Goal: Task Accomplishment & Management: Use online tool/utility

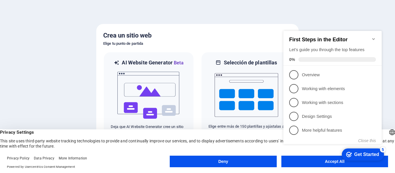
click at [329, 163] on div "checkmark Get Started 5 First Steps in the Editor Let's guide you through the t…" at bounding box center [333, 93] width 105 height 141
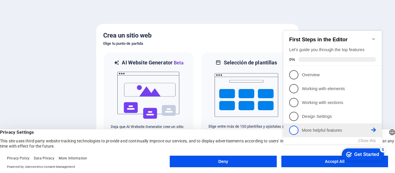
click at [321, 129] on p "More helpful features - incomplete" at bounding box center [336, 131] width 69 height 6
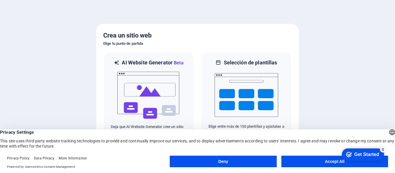
click at [325, 161] on button "Accept All" at bounding box center [335, 162] width 107 height 12
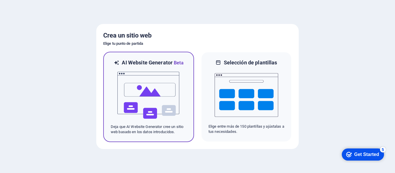
click at [168, 105] on img at bounding box center [149, 96] width 64 height 58
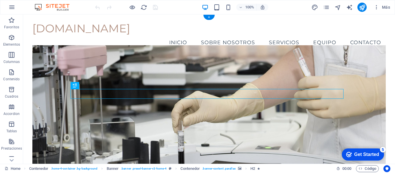
click at [279, 56] on figure at bounding box center [209, 113] width 354 height 136
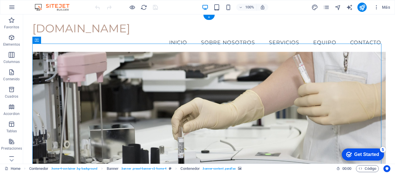
scroll to position [29, 0]
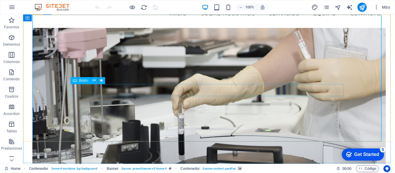
click at [79, 84] on div "Botón" at bounding box center [90, 80] width 38 height 7
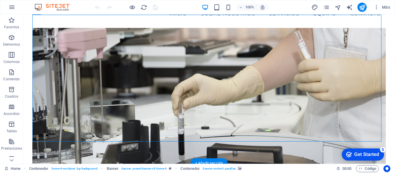
click at [95, 37] on figure at bounding box center [209, 96] width 354 height 136
click at [69, 36] on figure at bounding box center [209, 96] width 354 height 136
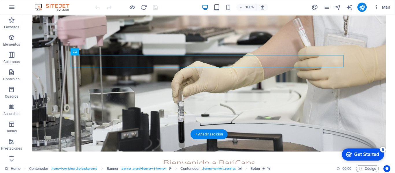
scroll to position [87, 0]
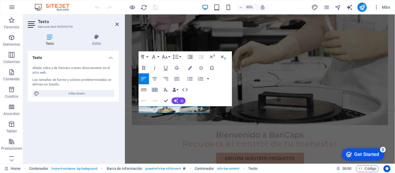
click at [335, 87] on figure at bounding box center [267, 59] width 270 height 143
drag, startPoint x: 93, startPoint y: 8, endPoint x: 117, endPoint y: 23, distance: 27.5
click at [117, 23] on icon at bounding box center [116, 24] width 3 height 5
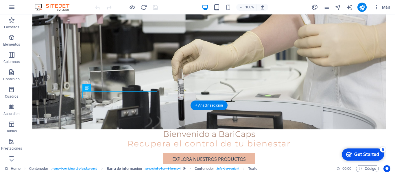
click at [332, 60] on figure at bounding box center [209, 61] width 354 height 136
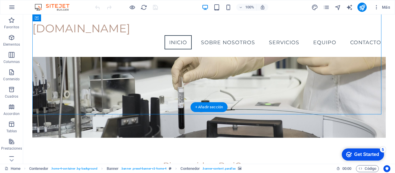
scroll to position [29, 0]
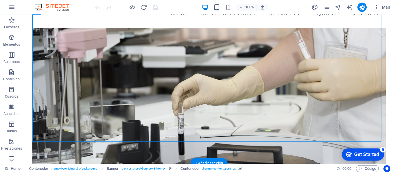
click at [346, 35] on figure at bounding box center [209, 96] width 354 height 136
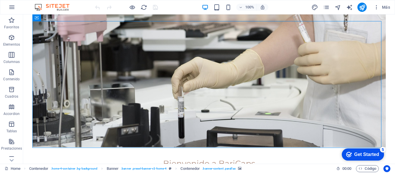
scroll to position [58, 0]
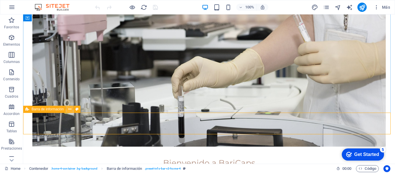
click at [69, 110] on icon at bounding box center [69, 109] width 3 height 6
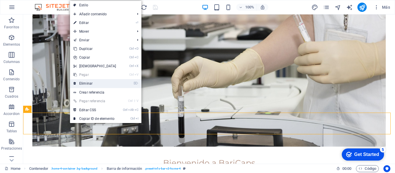
click at [86, 85] on link "⌦ Eliminar" at bounding box center [95, 83] width 50 height 9
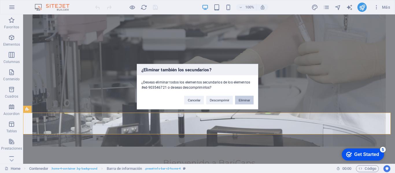
click at [246, 100] on button "Eliminar" at bounding box center [244, 100] width 19 height 9
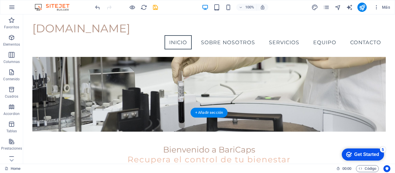
scroll to position [0, 0]
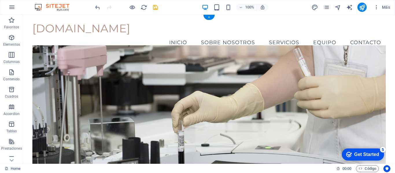
click at [124, 76] on figure at bounding box center [209, 113] width 354 height 136
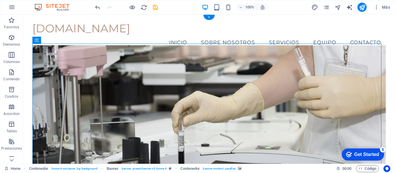
click at [119, 65] on figure at bounding box center [209, 113] width 354 height 136
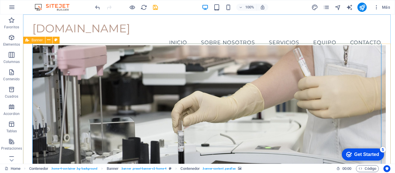
click at [0, 0] on span "Banner" at bounding box center [0, 0] width 0 height 0
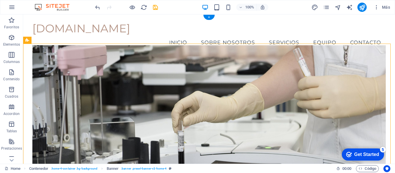
click at [73, 54] on figure at bounding box center [209, 113] width 354 height 136
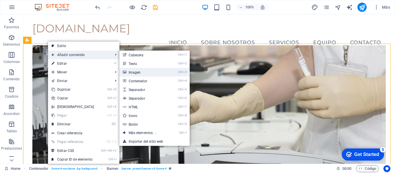
click at [138, 73] on link "Ctrl 3 Imagen" at bounding box center [144, 72] width 49 height 9
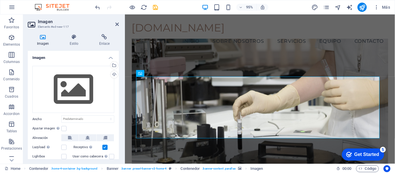
click at [231, 65] on figure at bounding box center [267, 111] width 270 height 143
click at [230, 70] on figure at bounding box center [267, 111] width 270 height 143
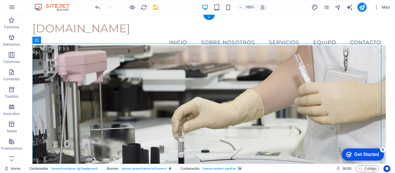
click at [159, 53] on figure at bounding box center [209, 119] width 354 height 148
click at [161, 52] on figure at bounding box center [209, 119] width 354 height 148
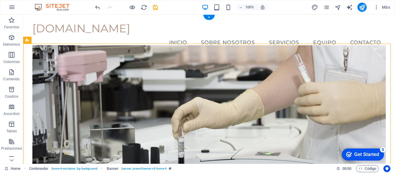
click at [166, 58] on figure at bounding box center [209, 119] width 354 height 148
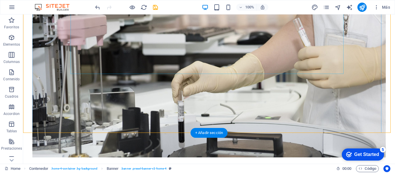
scroll to position [58, 0]
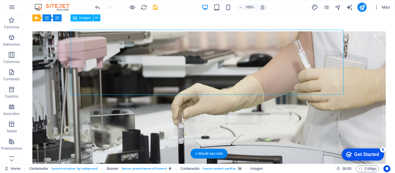
scroll to position [29, 0]
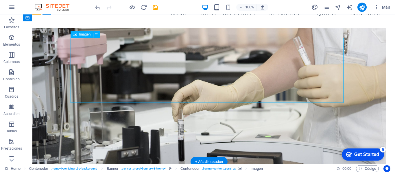
drag, startPoint x: 312, startPoint y: 78, endPoint x: 284, endPoint y: 78, distance: 28.7
click at [74, 34] on icon at bounding box center [75, 34] width 4 height 7
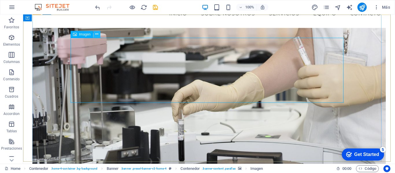
click at [96, 34] on icon at bounding box center [96, 34] width 3 height 6
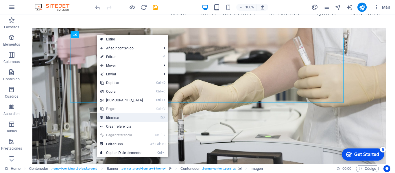
click at [124, 117] on link "⌦ Eliminar" at bounding box center [122, 117] width 50 height 9
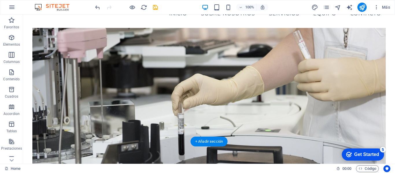
click at [125, 38] on figure at bounding box center [209, 96] width 354 height 136
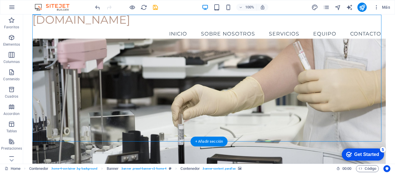
scroll to position [0, 0]
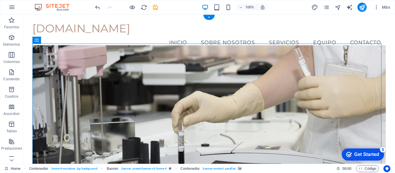
click at [144, 57] on figure at bounding box center [209, 113] width 354 height 136
click at [245, 62] on figure at bounding box center [209, 113] width 354 height 136
click at [128, 63] on figure at bounding box center [209, 113] width 354 height 136
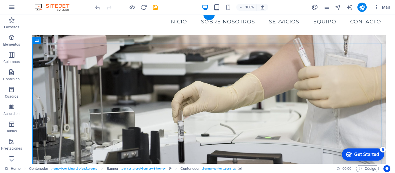
scroll to position [29, 0]
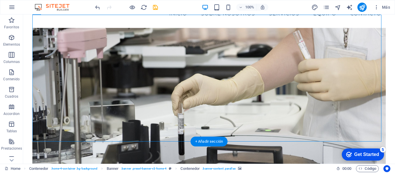
click at [152, 37] on figure at bounding box center [209, 96] width 354 height 136
click at [100, 28] on figure at bounding box center [209, 96] width 354 height 136
click at [71, 28] on figure at bounding box center [209, 96] width 354 height 136
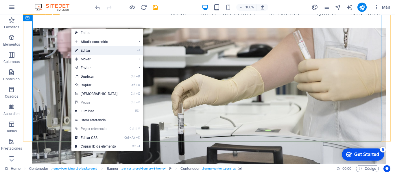
click at [114, 52] on link "⏎ Editar" at bounding box center [96, 50] width 50 height 9
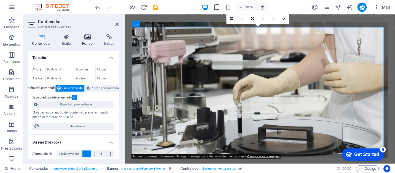
click at [89, 39] on icon at bounding box center [87, 37] width 19 height 6
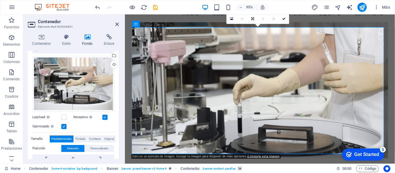
scroll to position [58, 0]
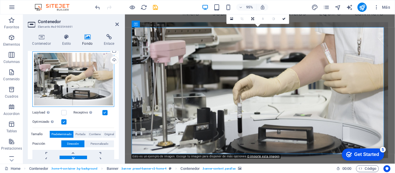
click at [83, 78] on div "Arrastra archivos aquí, haz clic para escoger archivos o selecciona archivos de…" at bounding box center [73, 80] width 82 height 56
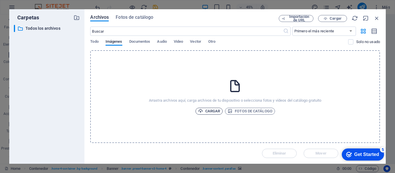
click at [207, 111] on span "Cargar" at bounding box center [209, 111] width 22 height 7
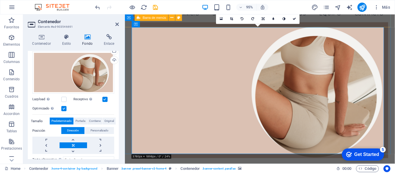
click at [205, 24] on div "[DOMAIN_NAME] Menu Inicio Sobre nosotros Servicios Equipo Contacto" at bounding box center [267, 7] width 284 height 43
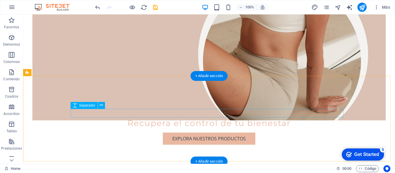
scroll to position [116, 0]
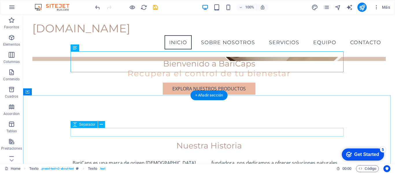
scroll to position [87, 0]
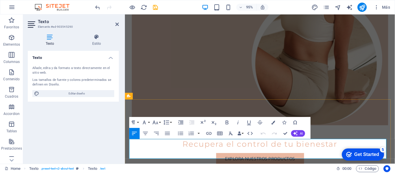
drag, startPoint x: 239, startPoint y: 163, endPoint x: 221, endPoint y: 154, distance: 20.8
drag, startPoint x: 242, startPoint y: 165, endPoint x: 242, endPoint y: 156, distance: 9.0
drag, startPoint x: 321, startPoint y: 154, endPoint x: 140, endPoint y: 147, distance: 180.7
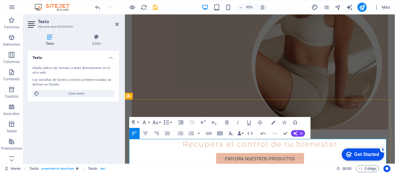
scroll to position [115, 0]
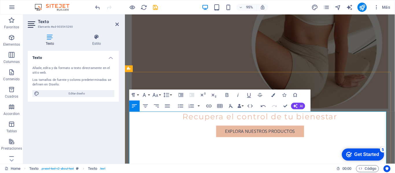
drag, startPoint x: 140, startPoint y: 119, endPoint x: 129, endPoint y: 119, distance: 11.3
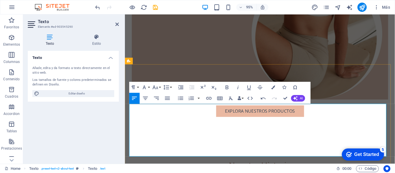
scroll to position [144, 0]
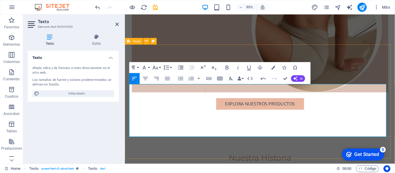
drag, startPoint x: 261, startPoint y: 143, endPoint x: 261, endPoint y: 150, distance: 7.5
click at [92, 114] on div "Texto Añade, edita y da formato a texto directamente en el sitio web. Los tamañ…" at bounding box center [73, 105] width 91 height 109
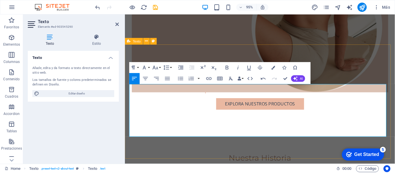
drag, startPoint x: 263, startPoint y: 143, endPoint x: 263, endPoint y: 147, distance: 4.6
click at [125, 14] on lt-div at bounding box center [125, 14] width 0 height 0
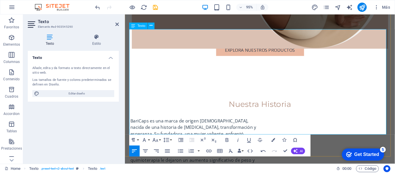
scroll to position [202, 0]
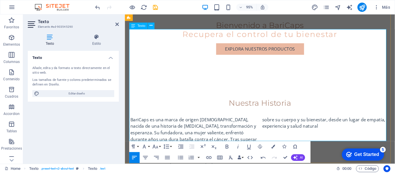
scroll to position [216, 0]
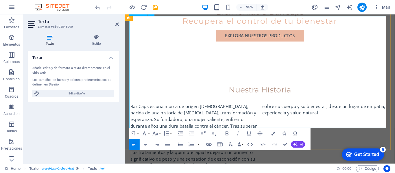
click at [169, 108] on p "Los tratamientos y la quimioterapia le dejaron un aumento significativo de peso…" at bounding box center [267, 167] width 273 height 118
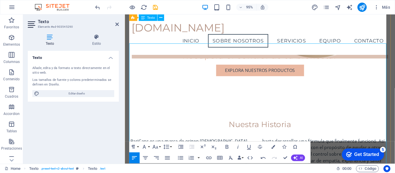
scroll to position [144, 0]
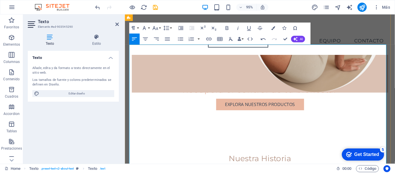
click at [359, 27] on div "[DOMAIN_NAME] Menu Inicio Sobre nosotros Servicios Equipo Contacto" at bounding box center [267, 35] width 284 height 43
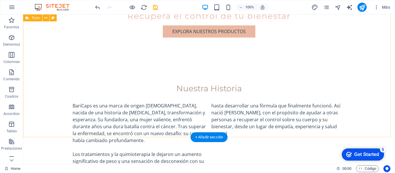
scroll to position [202, 0]
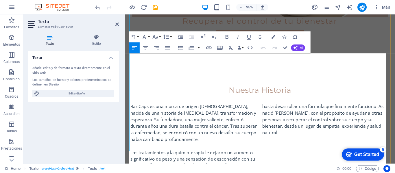
scroll to position [226, 0]
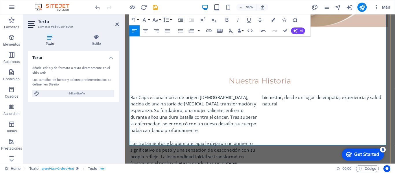
click at [270, 119] on p at bounding box center [337, 115] width 134 height 7
click at [304, 108] on div "BariCaps es una marca de origen [DEMOGRAPHIC_DATA], nacida de una historia de […" at bounding box center [267, 160] width 273 height 125
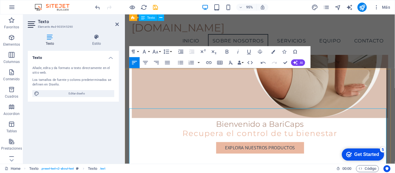
scroll to position [96, 0]
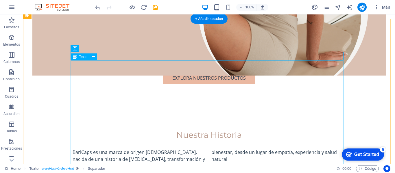
scroll to position [177, 0]
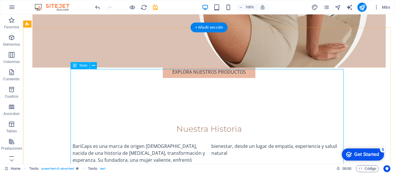
scroll to position [176, 0]
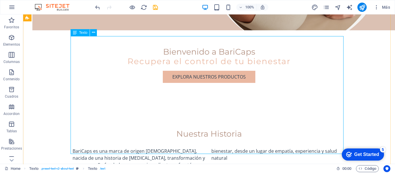
scroll to position [196, 0]
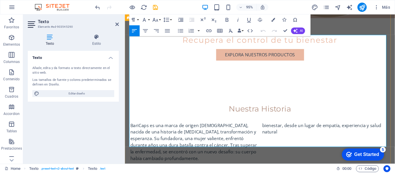
click at [51, 40] on h4 "Texto" at bounding box center [51, 40] width 47 height 12
click at [101, 42] on h4 "Estilo" at bounding box center [96, 40] width 45 height 12
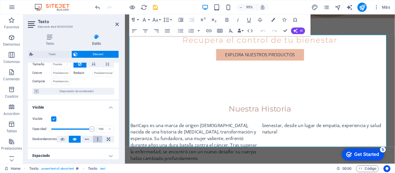
scroll to position [0, 0]
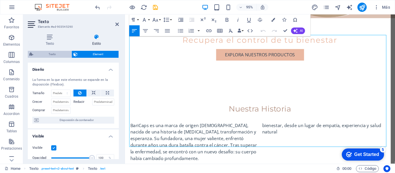
click at [61, 56] on span "Texto" at bounding box center [52, 54] width 35 height 7
select select "rem"
select select "preset-text-v2-about-text"
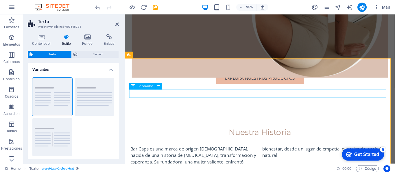
scroll to position [174, 0]
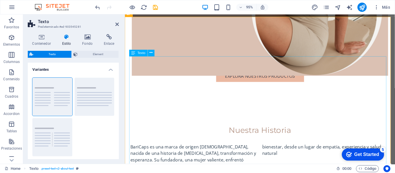
click at [150, 54] on icon at bounding box center [151, 53] width 3 height 6
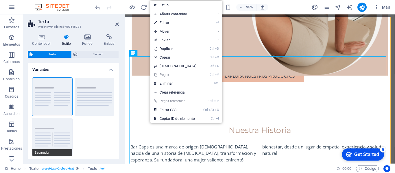
click at [57, 136] on button "Separador" at bounding box center [52, 137] width 40 height 38
type input "4"
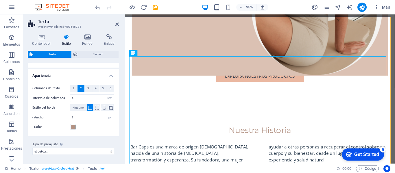
scroll to position [94, 0]
click at [95, 109] on span at bounding box center [97, 108] width 4 height 4
click at [88, 109] on span at bounding box center [90, 108] width 4 height 4
click at [97, 109] on span at bounding box center [97, 108] width 4 height 4
click at [105, 109] on span at bounding box center [104, 108] width 4 height 4
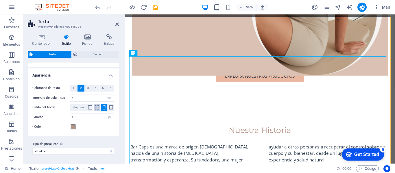
click at [95, 107] on span at bounding box center [97, 108] width 4 height 4
click at [88, 108] on span at bounding box center [90, 108] width 4 height 4
click at [109, 58] on span "Element" at bounding box center [98, 54] width 38 height 7
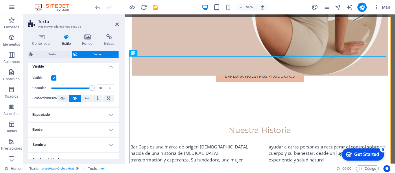
scroll to position [0, 0]
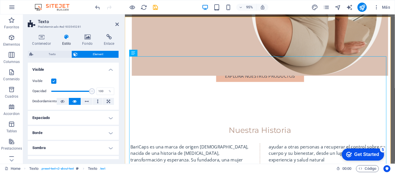
click at [108, 69] on h4 "Visible" at bounding box center [73, 68] width 91 height 10
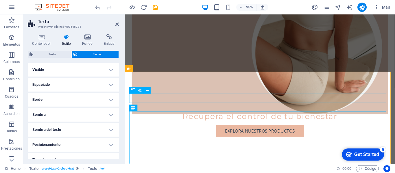
scroll to position [174, 0]
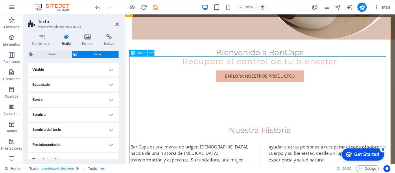
scroll to position [194, 0]
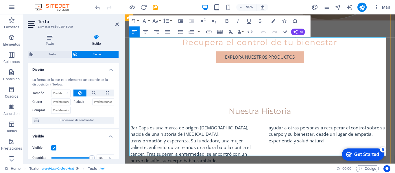
click at [231, 131] on p "BariCaps es una marca de origen [DEMOGRAPHIC_DATA], nacida de una historia de […" at bounding box center [194, 155] width 127 height 49
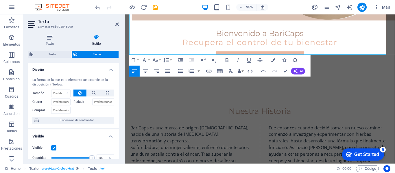
scroll to position [331, 0]
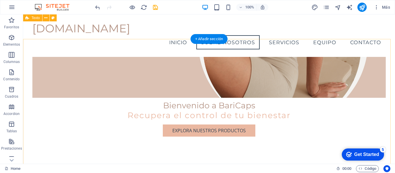
scroll to position [80, 0]
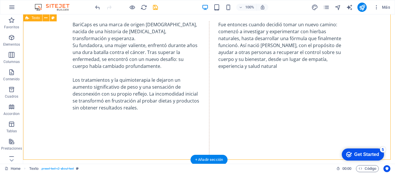
scroll to position [282, 0]
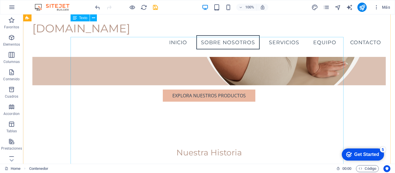
scroll to position [136, 0]
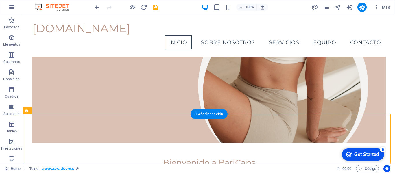
scroll to position [0, 0]
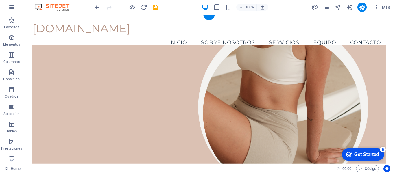
click at [313, 75] on figure at bounding box center [209, 104] width 354 height 119
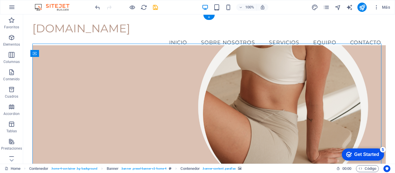
click at [313, 75] on figure at bounding box center [209, 104] width 354 height 119
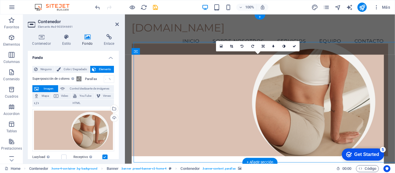
click at [323, 78] on figure at bounding box center [267, 104] width 270 height 119
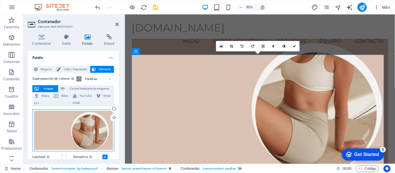
click at [72, 129] on div "Arrastra archivos aquí, haz clic para escoger archivos o selecciona archivos de…" at bounding box center [73, 130] width 82 height 43
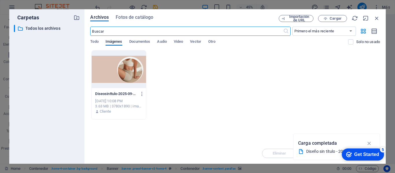
click at [235, 77] on div "Diseosinttulo-2025-09-03T170834.047-vT0M_4VMY2y8bJIP2tf_kw.png Diseosinttulo-20…" at bounding box center [235, 84] width 290 height 69
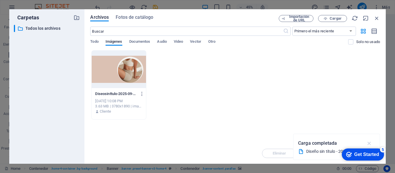
click at [370, 144] on icon "button" at bounding box center [369, 143] width 7 height 6
click at [98, 41] on span "Todo" at bounding box center [94, 42] width 8 height 8
click at [113, 41] on span "Imágenes" at bounding box center [114, 42] width 17 height 8
click at [142, 44] on span "Documentos" at bounding box center [139, 42] width 21 height 8
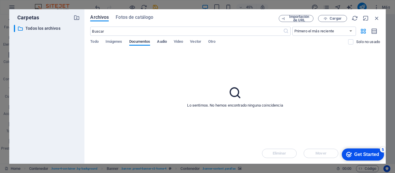
click at [164, 42] on span "Audio" at bounding box center [162, 42] width 10 height 8
click at [94, 43] on span "Todo" at bounding box center [94, 42] width 8 height 8
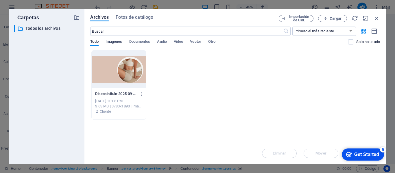
click at [109, 42] on span "Imágenes" at bounding box center [114, 42] width 17 height 8
click at [120, 70] on div at bounding box center [119, 70] width 54 height 38
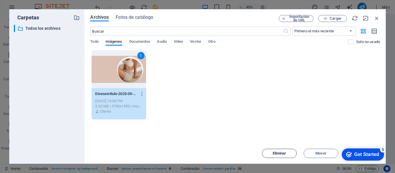
click at [275, 153] on span "Eliminar" at bounding box center [280, 153] width 14 height 3
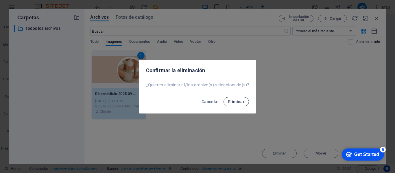
click at [244, 100] on span "Eliminar" at bounding box center [236, 102] width 16 height 5
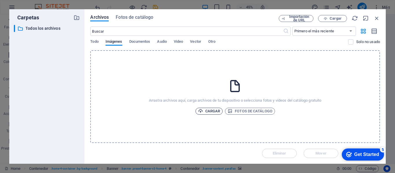
click at [209, 111] on span "Cargar" at bounding box center [209, 111] width 22 height 7
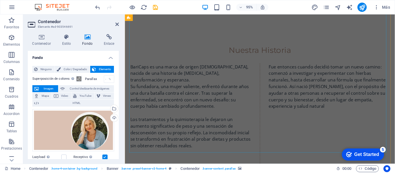
scroll to position [289, 0]
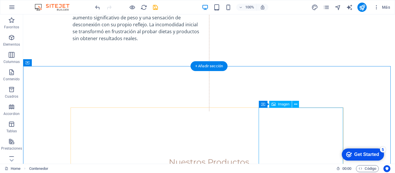
scroll to position [356, 0]
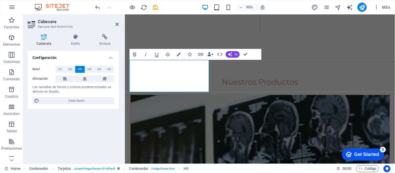
scroll to position [463, 0]
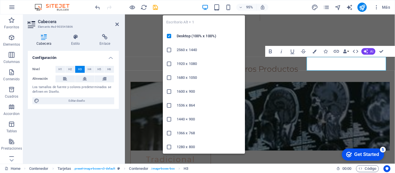
click at [199, 30] on li "Desktop (100% x 100%)" at bounding box center [204, 36] width 82 height 14
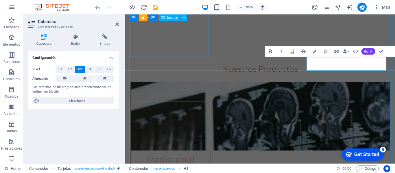
click at [199, 86] on figure at bounding box center [173, 122] width 84 height 72
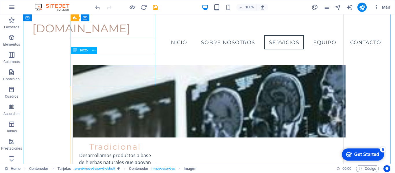
scroll to position [376, 0]
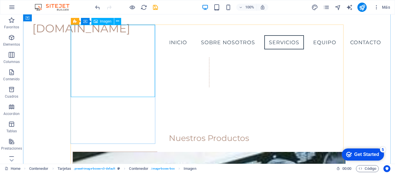
click at [273, 35] on nav "Inicio Sobre nosotros Servicios Equipo Contacto" at bounding box center [209, 42] width 354 height 14
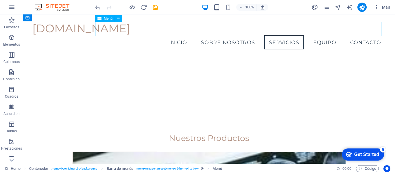
click at [273, 35] on nav "Inicio Sobre nosotros Servicios Equipo Contacto" at bounding box center [209, 42] width 354 height 14
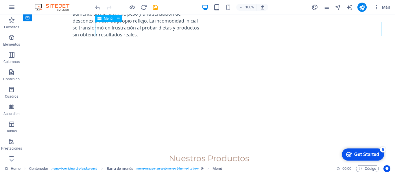
scroll to position [0, 0]
select select
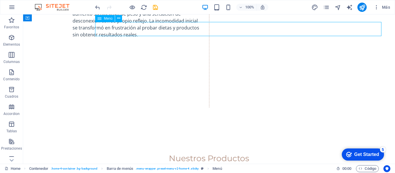
select select
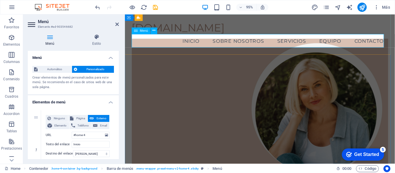
click at [283, 44] on nav "Inicio Sobre nosotros Servicios Equipo Contacto" at bounding box center [267, 42] width 270 height 14
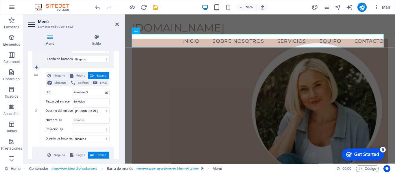
scroll to position [203, 0]
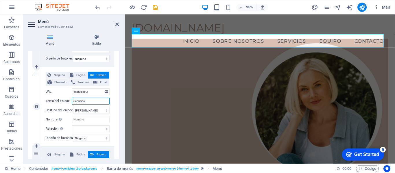
click at [87, 98] on input "Servicios" at bounding box center [91, 101] width 38 height 7
type input "S"
type input "P"
select select
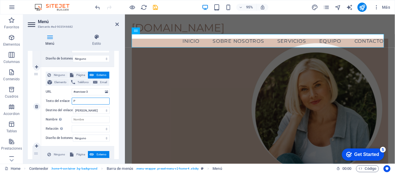
select select
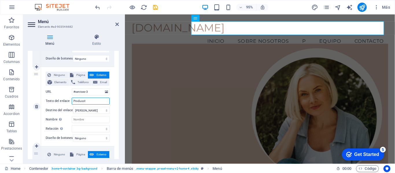
type input "Producots"
select select
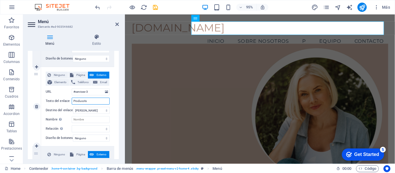
select select
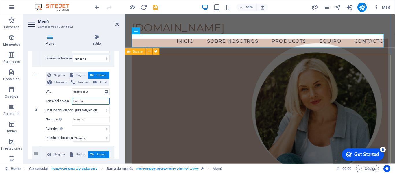
type input "Produco"
select select
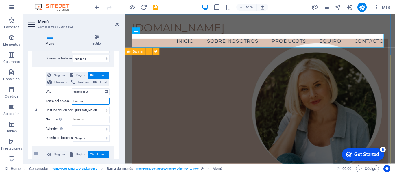
select select
type input "Product"
select select
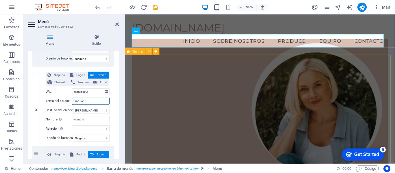
select select
type input "Productos"
select select
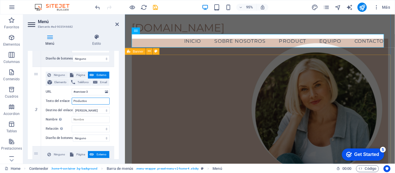
select select
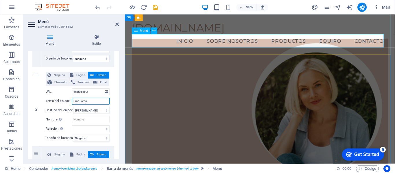
type input "Productos"
click at [240, 42] on nav "Inicio Sobre nosotros Productos Equipo Contacto" at bounding box center [267, 42] width 270 height 14
click at [244, 45] on nav "Inicio Sobre nosotros Productos Equipo Contacto" at bounding box center [267, 42] width 270 height 14
click at [255, 40] on nav "Inicio Sobre nosotros Productos Equipo Contacto" at bounding box center [267, 42] width 270 height 14
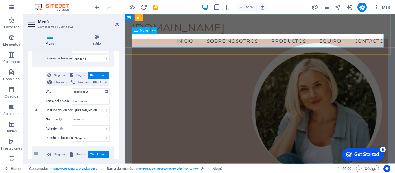
click at [244, 41] on nav "Inicio Sobre nosotros Productos Equipo Contacto" at bounding box center [267, 42] width 270 height 14
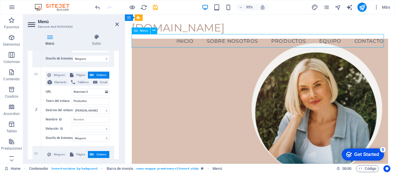
click at [244, 41] on nav "Inicio Sobre nosotros Productos Equipo Contacto" at bounding box center [267, 42] width 270 height 14
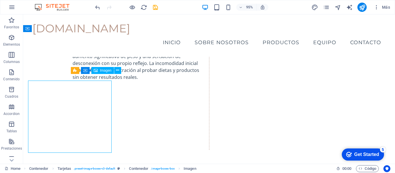
scroll to position [356, 0]
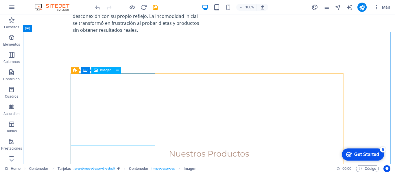
click at [104, 71] on span "Imagen" at bounding box center [106, 70] width 12 height 3
click at [117, 71] on icon at bounding box center [117, 70] width 3 height 6
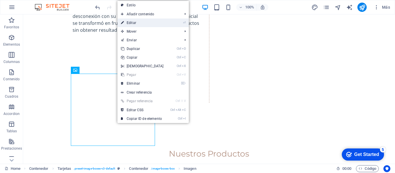
click at [144, 24] on link "⏎ Editar" at bounding box center [142, 23] width 50 height 9
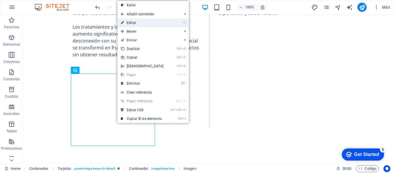
scroll to position [376, 0]
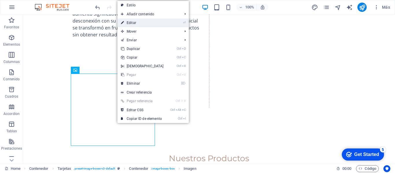
select select "vw"
select select "px"
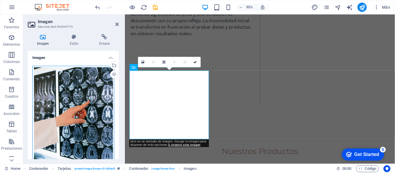
click at [78, 102] on div "Arrastra archivos aquí, haz clic para escoger archivos o selecciona archivos de…" at bounding box center [73, 127] width 82 height 122
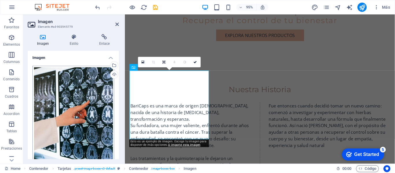
scroll to position [525, 0]
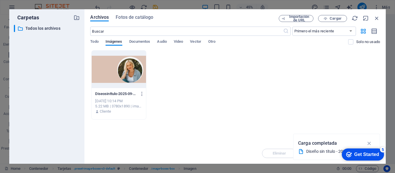
click at [97, 39] on div "​ Primero el más reciente Primero el más antiguo Nombre (A-Z) Nombre (Z-A) Tama…" at bounding box center [235, 39] width 290 height 24
click at [134, 17] on span "Fotos de catálogo" at bounding box center [135, 17] width 38 height 7
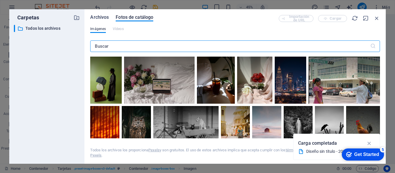
click at [99, 20] on span "Archivos" at bounding box center [99, 17] width 19 height 7
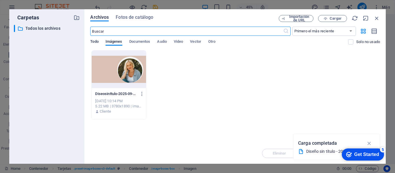
click at [97, 45] on button "Todo" at bounding box center [94, 42] width 8 height 6
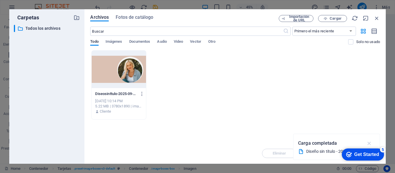
click at [372, 140] on button "button" at bounding box center [369, 143] width 11 height 9
click at [112, 43] on span "Imágenes" at bounding box center [114, 42] width 17 height 8
click at [134, 16] on span "Fotos de catálogo" at bounding box center [135, 17] width 38 height 7
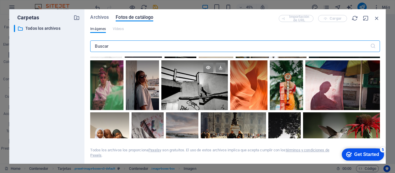
scroll to position [145, 0]
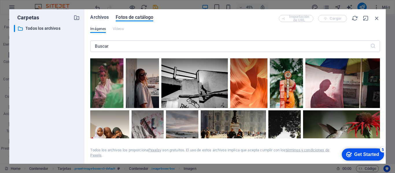
click at [103, 17] on span "Archivos" at bounding box center [99, 17] width 19 height 7
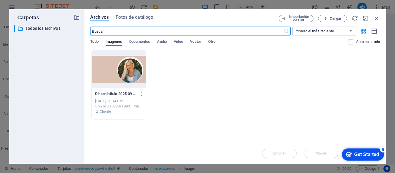
click at [163, 88] on div "Diseosinttulo-2025-09-03T171405.485-J7PWH87hntfcZyKoyuoUCA.png Diseosinttulo-20…" at bounding box center [235, 84] width 290 height 69
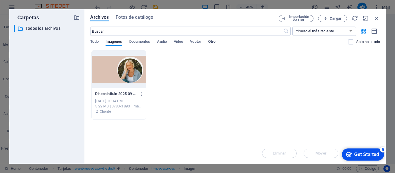
click at [210, 43] on span "Otro" at bounding box center [211, 42] width 7 height 8
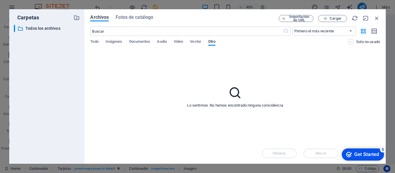
click at [349, 42] on label at bounding box center [350, 41] width 5 height 5
click at [0, 0] on input "checkbox" at bounding box center [0, 0] width 0 height 0
click at [349, 42] on label at bounding box center [350, 41] width 5 height 5
click at [0, 0] on input "checkbox" at bounding box center [0, 0] width 0 height 0
click at [349, 33] on select "Primero el más reciente Primero el más antiguo Nombre (A-Z) Nombre (Z-A) Tamaño…" at bounding box center [325, 31] width 64 height 9
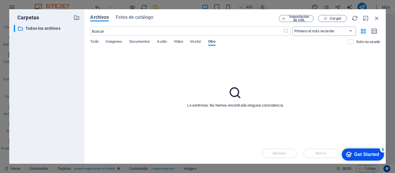
click at [347, 32] on select "Primero el más reciente Primero el más antiguo Nombre (A-Z) Nombre (Z-A) Tamaño…" at bounding box center [325, 31] width 64 height 9
click at [332, 19] on span "Cargar" at bounding box center [336, 18] width 12 height 3
click at [334, 19] on span "Cargar" at bounding box center [336, 18] width 12 height 3
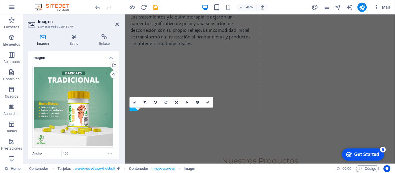
scroll to position [376, 0]
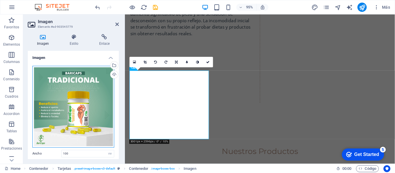
click at [71, 109] on div "Arrastra archivos aquí, haz clic para escoger archivos o selecciona archivos de…" at bounding box center [73, 107] width 82 height 82
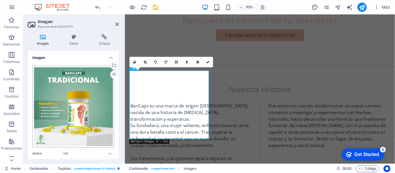
scroll to position [525, 0]
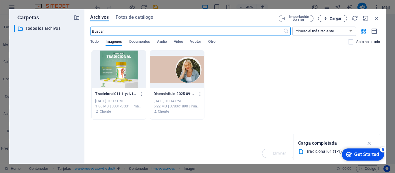
click at [334, 17] on span "Cargar" at bounding box center [336, 18] width 12 height 3
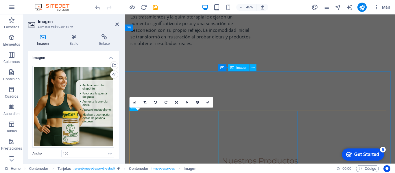
scroll to position [376, 0]
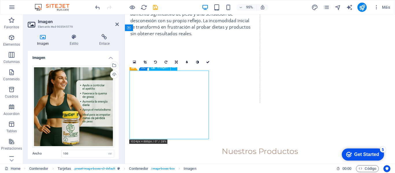
drag, startPoint x: 176, startPoint y: 116, endPoint x: 177, endPoint y: 109, distance: 7.0
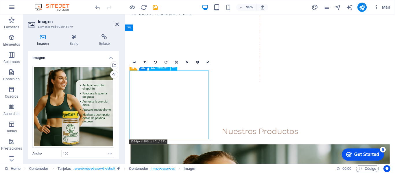
scroll to position [405, 0]
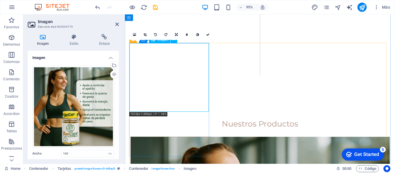
click at [140, 124] on span "Texto" at bounding box center [142, 122] width 8 height 3
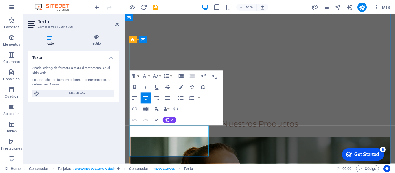
drag, startPoint x: 185, startPoint y: 155, endPoint x: 133, endPoint y: 133, distance: 56.8
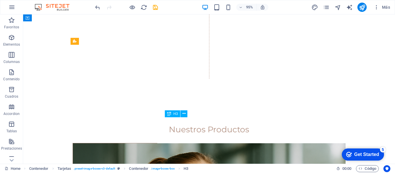
scroll to position [385, 0]
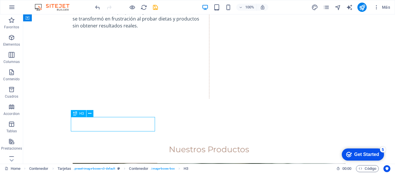
scroll to position [405, 0]
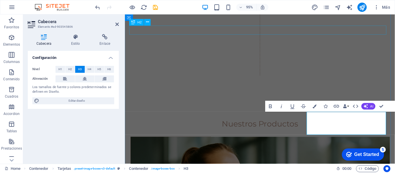
click at [374, 125] on div "Nuestros Productos" at bounding box center [267, 130] width 273 height 10
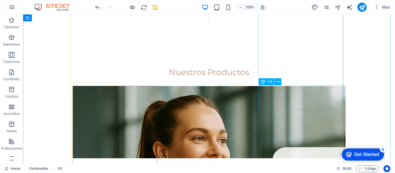
scroll to position [443, 0]
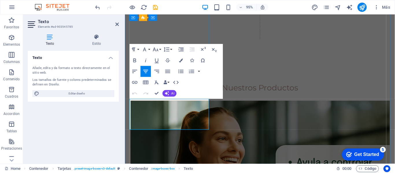
drag, startPoint x: 170, startPoint y: 106, endPoint x: 145, endPoint y: 106, distance: 25.5
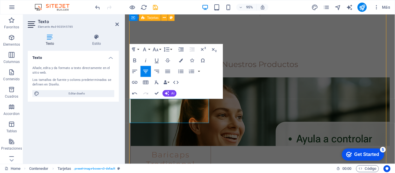
scroll to position [423, 0]
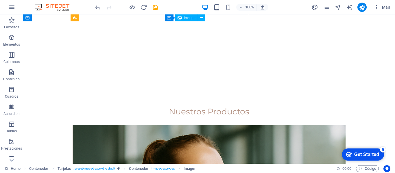
select select "vw"
select select "px"
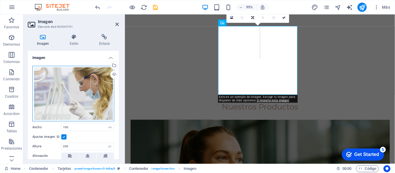
click at [85, 83] on div "Arrastra archivos aquí, haz clic para escoger archivos o selecciona archivos de…" at bounding box center [73, 94] width 82 height 56
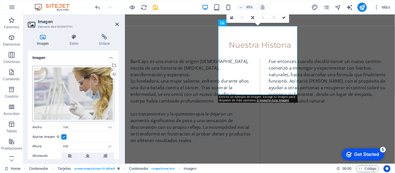
scroll to position [572, 0]
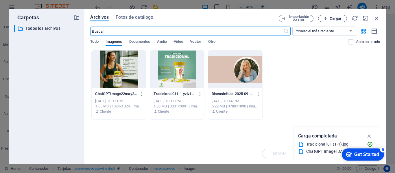
click at [329, 18] on span "Cargar" at bounding box center [333, 19] width 24 height 4
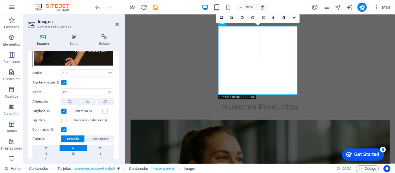
scroll to position [87, 0]
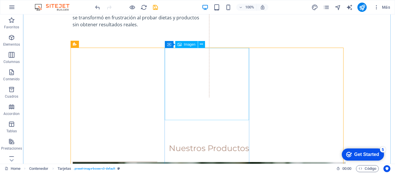
scroll to position [374, 0]
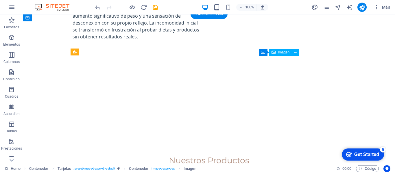
scroll to position [394, 0]
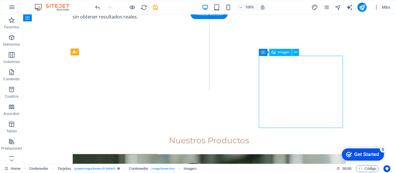
select select "vw"
select select "px"
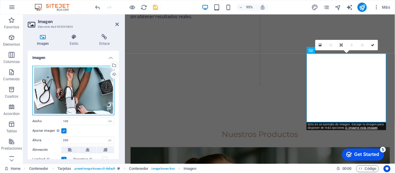
click at [76, 91] on div "Arrastra archivos aquí, haz clic para escoger archivos o selecciona archivos de…" at bounding box center [73, 90] width 82 height 49
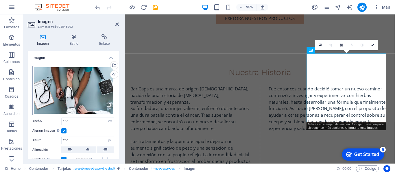
scroll to position [543, 0]
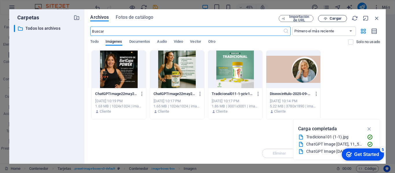
click at [331, 17] on span "Cargar" at bounding box center [336, 18] width 12 height 3
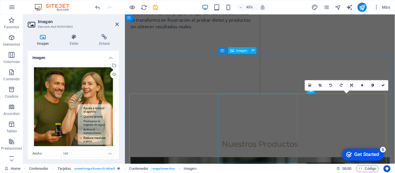
scroll to position [394, 0]
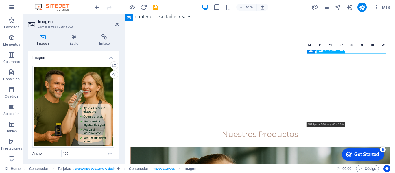
drag, startPoint x: 351, startPoint y: 86, endPoint x: 350, endPoint y: 83, distance: 3.7
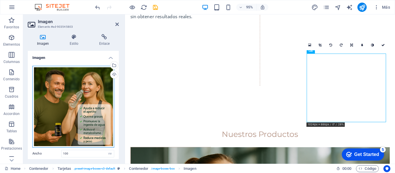
drag, startPoint x: 86, startPoint y: 102, endPoint x: 90, endPoint y: 92, distance: 10.6
click at [90, 92] on div "Arrastra archivos aquí, haz clic para escoger archivos o selecciona archivos de…" at bounding box center [73, 107] width 82 height 82
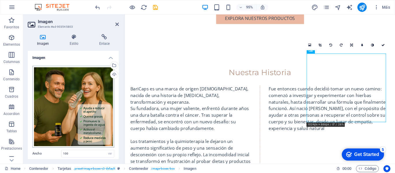
scroll to position [543, 0]
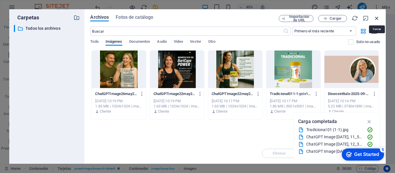
click at [378, 20] on icon "button" at bounding box center [377, 18] width 6 height 6
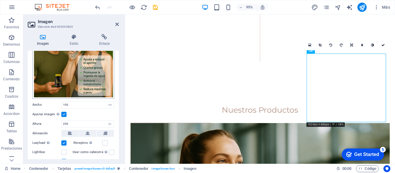
scroll to position [58, 0]
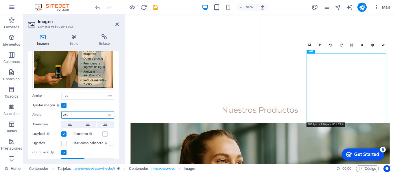
click at [104, 114] on input "250" at bounding box center [88, 115] width 52 height 7
click at [116, 102] on div "Arrastra archivos aquí, haz clic para escoger archivos o selecciona archivos de…" at bounding box center [73, 96] width 91 height 187
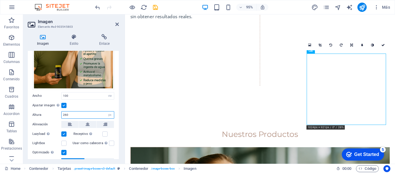
click at [83, 113] on input "260" at bounding box center [88, 115] width 52 height 7
click at [83, 113] on input "280" at bounding box center [88, 115] width 52 height 7
type input "290"
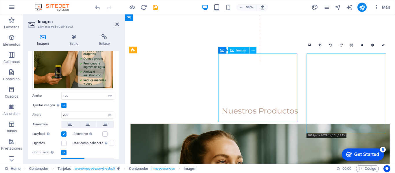
scroll to position [374, 0]
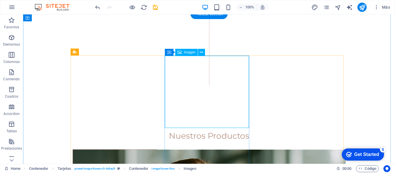
select select "vw"
select select "px"
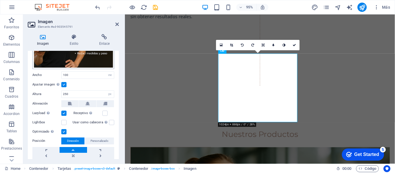
scroll to position [101, 0]
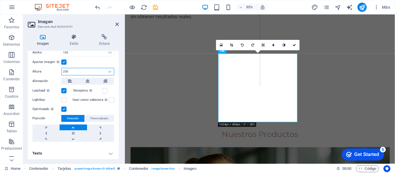
click at [86, 68] on input "250" at bounding box center [88, 71] width 52 height 7
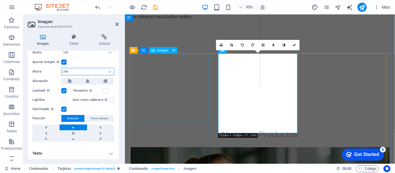
type input "290"
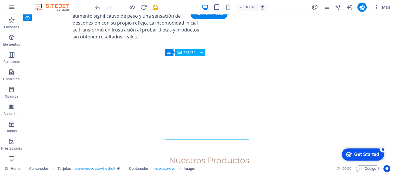
scroll to position [394, 0]
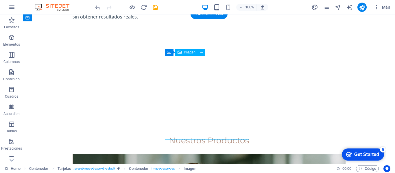
select select "vw"
select select "px"
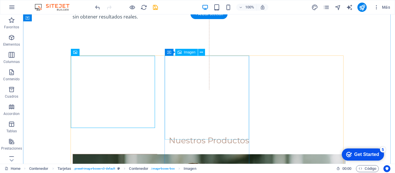
select select "vw"
select select "px"
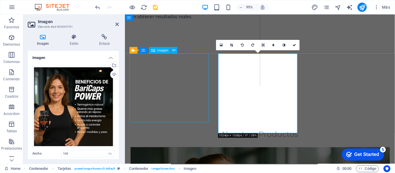
select select "vw"
select select "px"
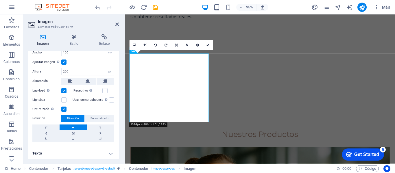
scroll to position [72, 0]
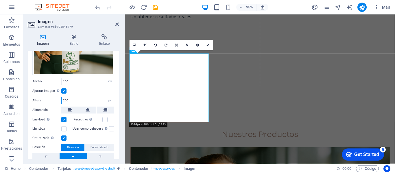
click at [90, 99] on input "250" at bounding box center [88, 100] width 52 height 7
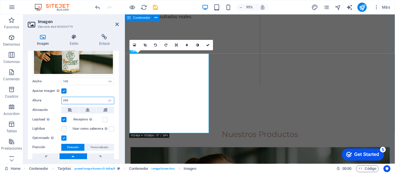
type input "290"
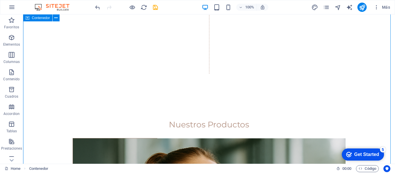
scroll to position [432, 0]
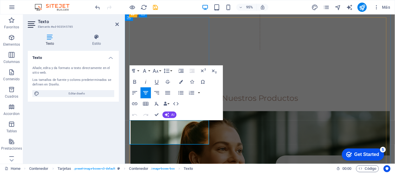
drag, startPoint x: 136, startPoint y: 128, endPoint x: 201, endPoint y: 144, distance: 66.5
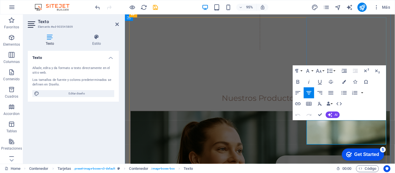
drag, startPoint x: 324, startPoint y: 129, endPoint x: 393, endPoint y: 148, distance: 71.8
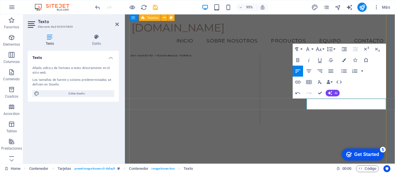
scroll to position [354, 0]
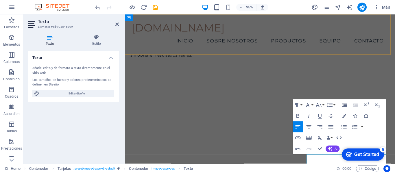
click at [318, 29] on div "[DOMAIN_NAME] Menu Inicio Sobre nosotros Productos Equipo Contacto" at bounding box center [267, 35] width 284 height 43
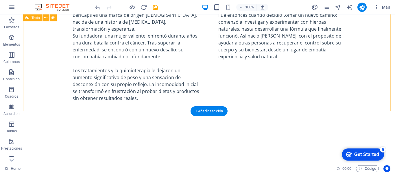
scroll to position [289, 0]
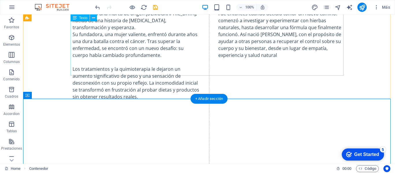
click at [92, 44] on div "BariCaps es una marca de origen [DEMOGRAPHIC_DATA], nacida de una historia de […" at bounding box center [209, 90] width 273 height 160
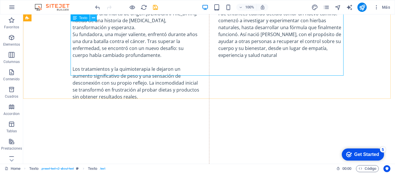
click at [93, 18] on icon at bounding box center [93, 18] width 3 height 6
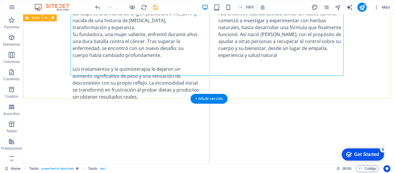
click at [275, 87] on div "Nuestra Historia BariCaps es una marca de origen [DEMOGRAPHIC_DATA], nacida de …" at bounding box center [209, 80] width 372 height 225
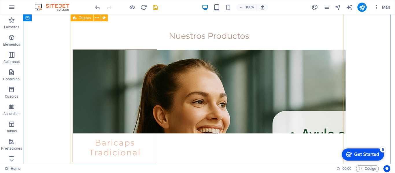
scroll to position [521, 0]
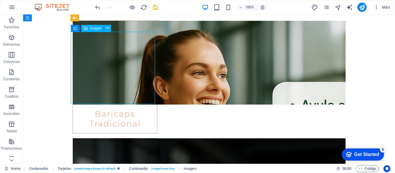
select select "vw"
select select "px"
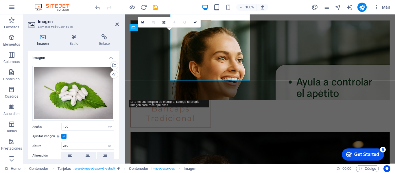
scroll to position [541, 0]
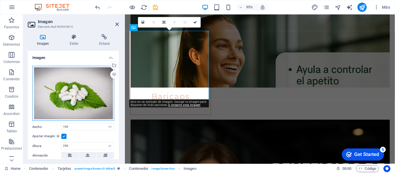
click at [79, 95] on div "Arrastra archivos aquí, haz clic para escoger archivos o selecciona archivos de…" at bounding box center [73, 93] width 82 height 55
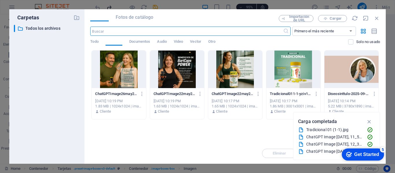
scroll to position [690, 0]
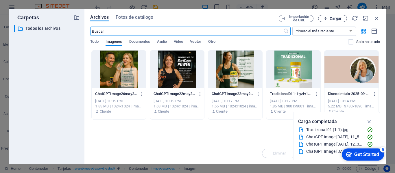
click at [330, 18] on span "Cargar" at bounding box center [333, 19] width 24 height 4
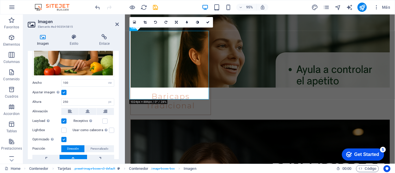
scroll to position [43, 0]
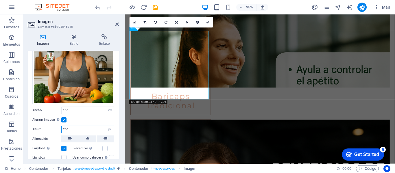
click at [87, 129] on input "250" at bounding box center [88, 129] width 52 height 7
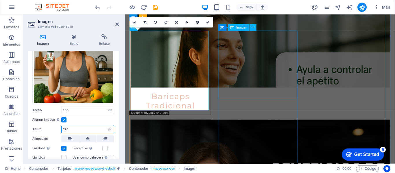
type input "290"
select select "vw"
select select "px"
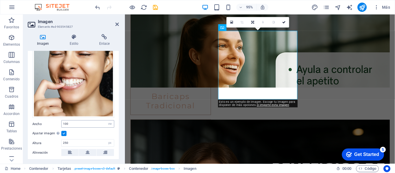
scroll to position [58, 0]
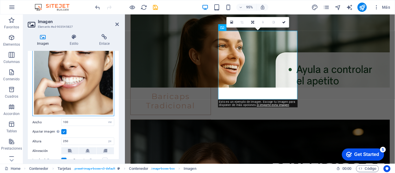
click at [91, 94] on div "Arrastra archivos aquí, haz clic para escoger archivos o selecciona archivos de…" at bounding box center [73, 62] width 82 height 108
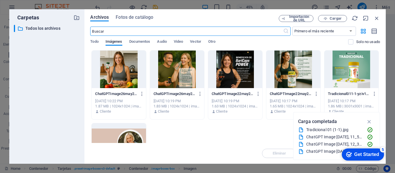
scroll to position [690, 0]
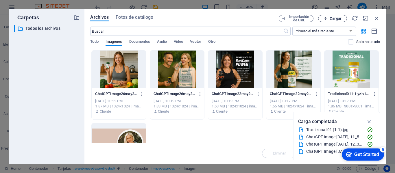
click at [337, 19] on span "Cargar" at bounding box center [336, 18] width 12 height 3
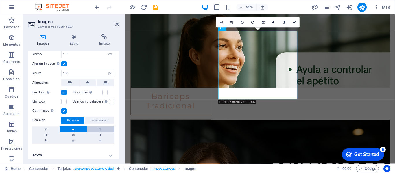
scroll to position [101, 0]
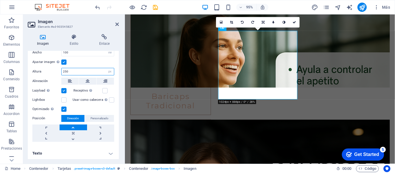
click at [92, 71] on input "250" at bounding box center [88, 71] width 52 height 7
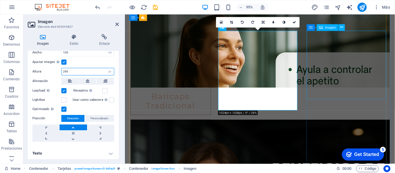
type input "290"
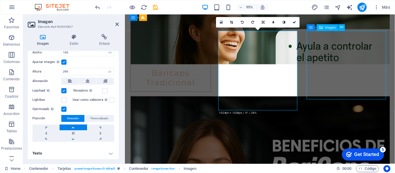
scroll to position [521, 0]
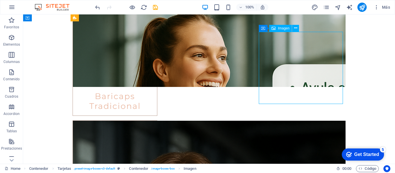
select select "vw"
select select "px"
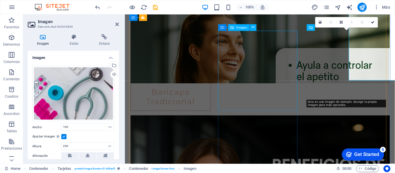
scroll to position [541, 0]
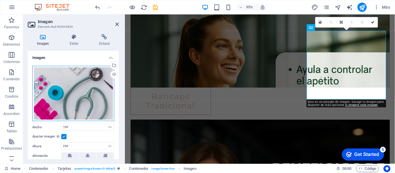
click at [67, 95] on div "Arrastra archivos aquí, haz clic para escoger archivos o selecciona archivos de…" at bounding box center [73, 94] width 82 height 56
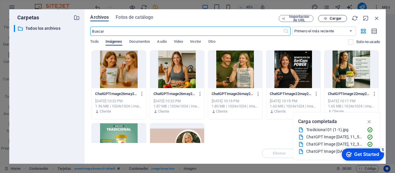
click at [329, 20] on span "Cargar" at bounding box center [333, 19] width 24 height 4
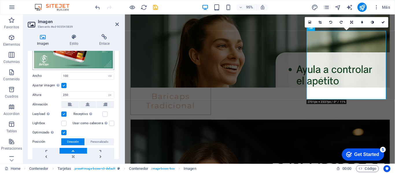
scroll to position [43, 0]
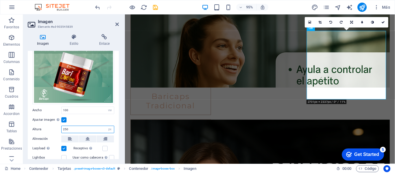
click at [78, 129] on input "250" at bounding box center [88, 129] width 52 height 7
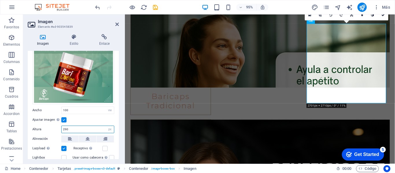
scroll to position [679, 0]
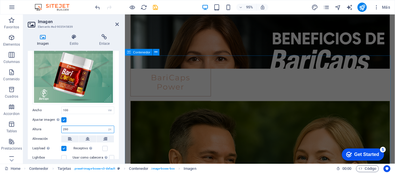
type input "290"
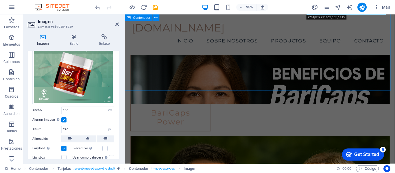
scroll to position [512, 0]
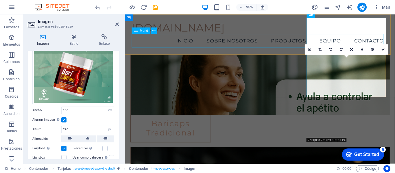
click at [287, 45] on nav "Inicio Sobre nosotros Productos Equipo Contacto" at bounding box center [267, 42] width 270 height 14
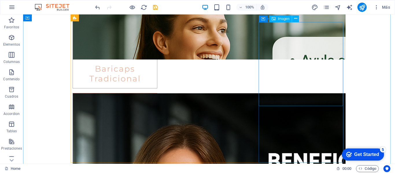
scroll to position [550, 0]
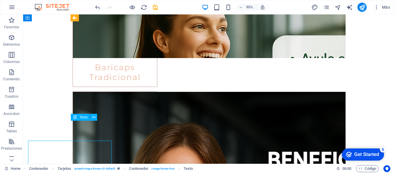
scroll to position [530, 0]
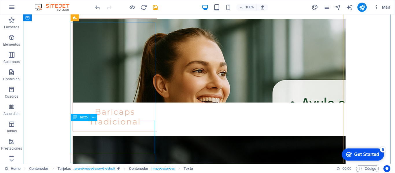
scroll to position [550, 0]
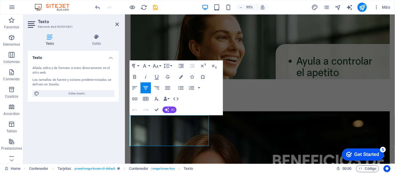
drag, startPoint x: 191, startPoint y: 148, endPoint x: 247, endPoint y: 130, distance: 59.1
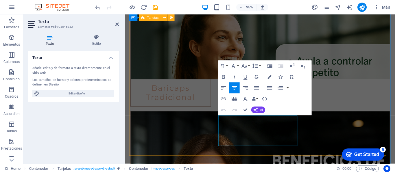
drag, startPoint x: 286, startPoint y: 146, endPoint x: 219, endPoint y: 122, distance: 71.8
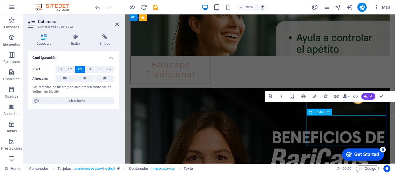
scroll to position [530, 0]
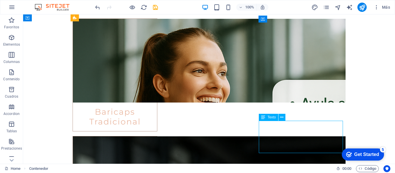
scroll to position [550, 0]
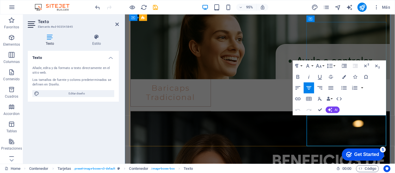
drag, startPoint x: 322, startPoint y: 124, endPoint x: 390, endPoint y: 147, distance: 70.9
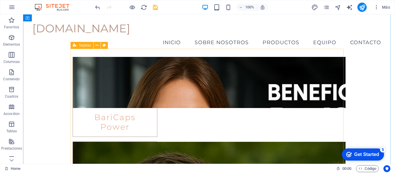
scroll to position [588, 0]
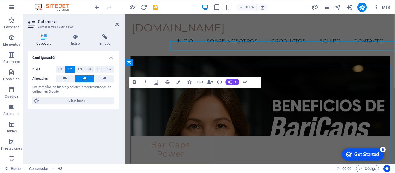
scroll to position [630, 0]
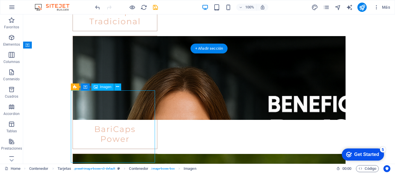
scroll to position [650, 0]
select select "vw"
select select "px"
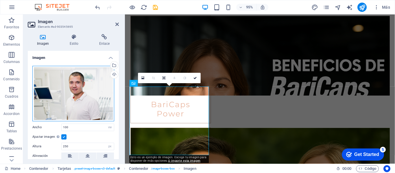
click at [81, 93] on div "Arrastra archivos aquí, haz clic para escoger archivos o selecciona archivos de…" at bounding box center [73, 94] width 82 height 56
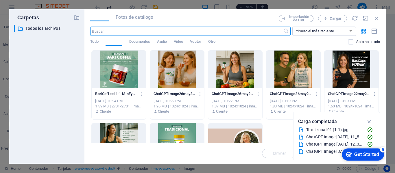
scroll to position [799, 0]
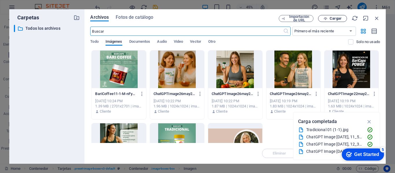
click at [325, 19] on icon "button" at bounding box center [326, 19] width 4 height 4
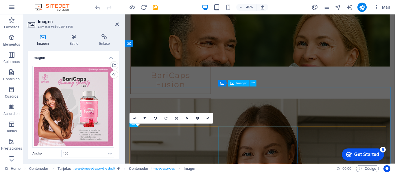
scroll to position [650, 0]
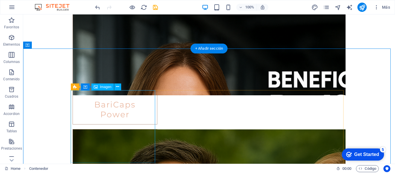
scroll to position [688, 0]
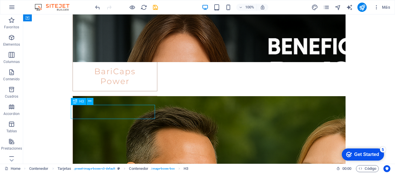
scroll to position [708, 0]
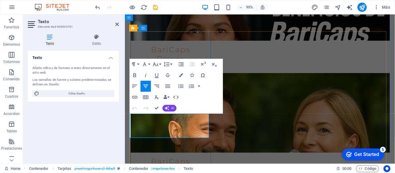
drag, startPoint x: 135, startPoint y: 122, endPoint x: 204, endPoint y: 142, distance: 71.9
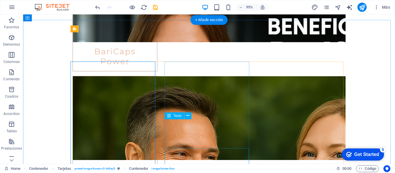
scroll to position [688, 0]
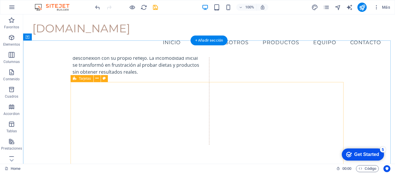
scroll to position [312, 0]
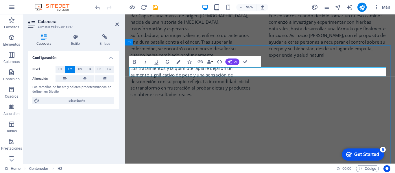
scroll to position [361, 0]
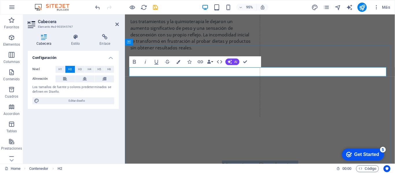
click at [319, 169] on h2 "Nuestros Productos" at bounding box center [267, 174] width 273 height 10
click at [387, 35] on div "Nuestra Historia BariCaps es una marca de origen [DEMOGRAPHIC_DATA], nacida de …" at bounding box center [267, 33] width 284 height 225
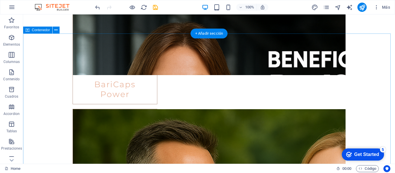
scroll to position [703, 0]
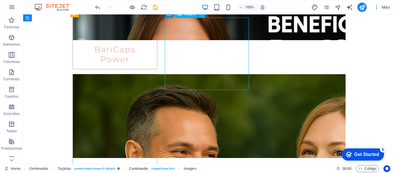
select select "vw"
select select "px"
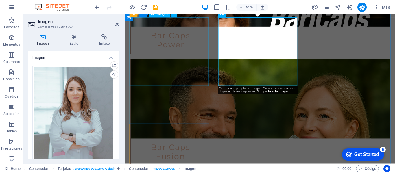
select select "vw"
select select "px"
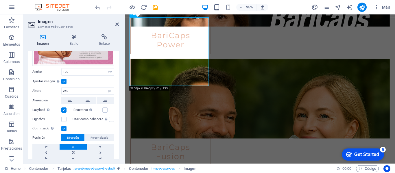
scroll to position [72, 0]
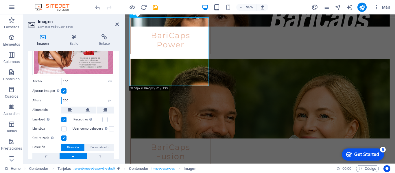
click at [89, 101] on input "250" at bounding box center [88, 100] width 52 height 7
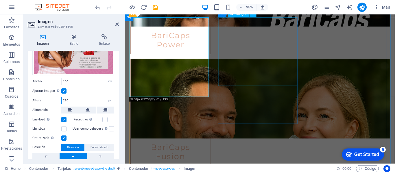
type input "290"
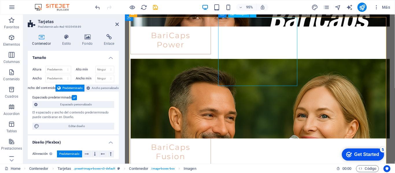
select select "vw"
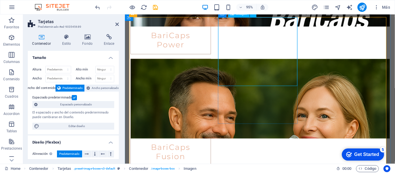
select select "px"
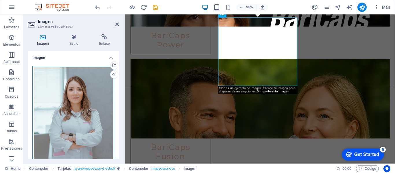
click at [70, 115] on div "Arrastra archivos aquí, haz clic para escoger archivos o selecciona archivos de…" at bounding box center [73, 127] width 82 height 122
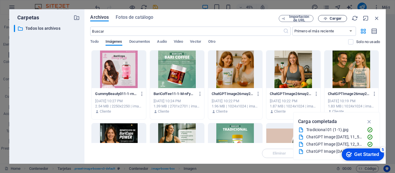
click at [332, 19] on span "Cargar" at bounding box center [336, 18] width 12 height 3
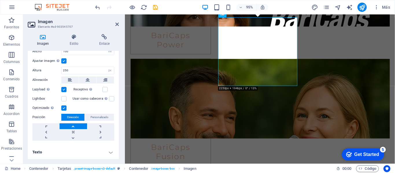
scroll to position [140, 0]
click at [83, 70] on input "250" at bounding box center [88, 70] width 52 height 7
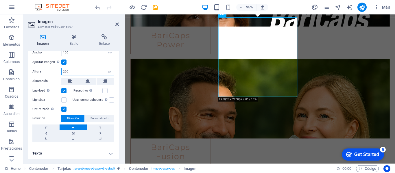
scroll to position [43, 0]
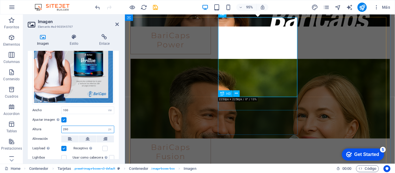
type input "290"
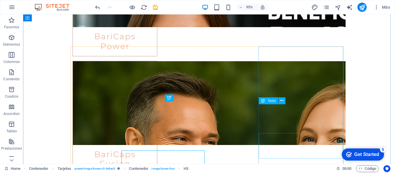
scroll to position [703, 0]
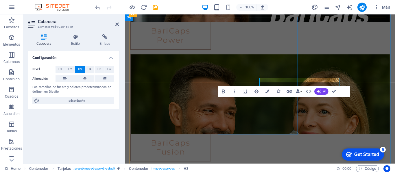
scroll to position [723, 0]
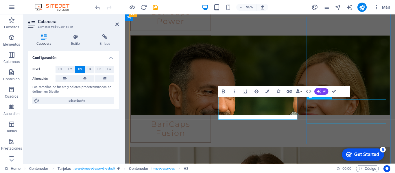
scroll to position [703, 0]
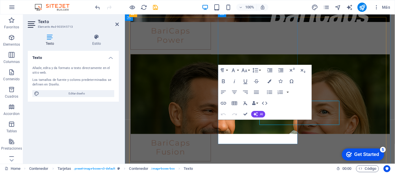
scroll to position [723, 0]
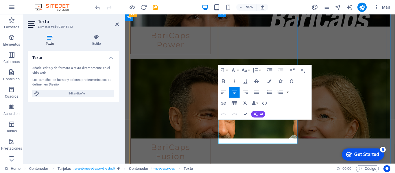
drag, startPoint x: 285, startPoint y: 144, endPoint x: 230, endPoint y: 126, distance: 58.5
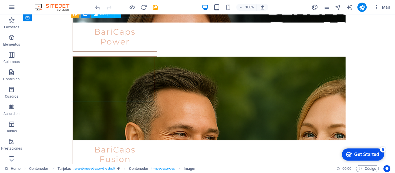
select select "vw"
select select "px"
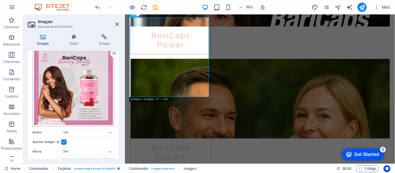
scroll to position [29, 0]
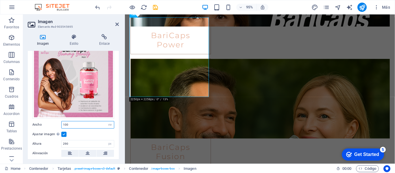
click at [89, 124] on input "100" at bounding box center [88, 125] width 52 height 7
type input "110"
click at [119, 126] on div "Imagen Estilo Enlace Imagen Arrastra archivos aquí, haz clic para escoger archi…" at bounding box center [73, 97] width 100 height 135
click at [96, 131] on div "Ajustar imagen Ajustar imagen automáticamente a un ancho y alto fijo" at bounding box center [73, 134] width 82 height 7
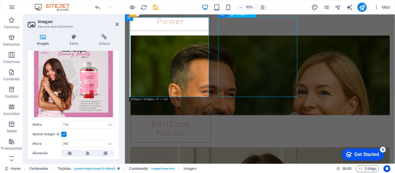
scroll to position [703, 0]
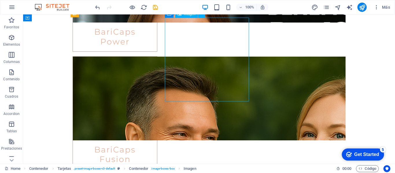
select select "vw"
select select "px"
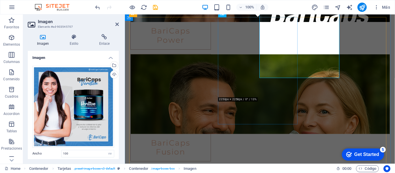
scroll to position [723, 0]
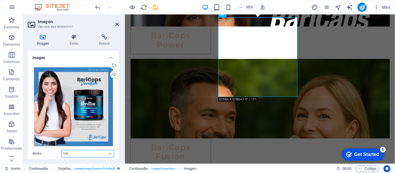
click at [80, 153] on input "100" at bounding box center [88, 153] width 52 height 7
type input "110"
click at [113, 160] on div "Imagen Estilo Enlace Imagen Arrastra archivos aquí, haz clic para escoger archi…" at bounding box center [73, 97] width 100 height 135
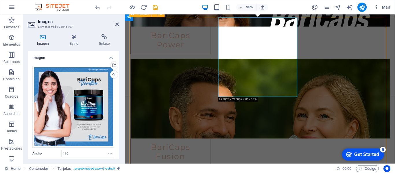
scroll to position [703, 0]
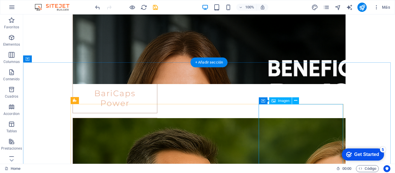
scroll to position [674, 0]
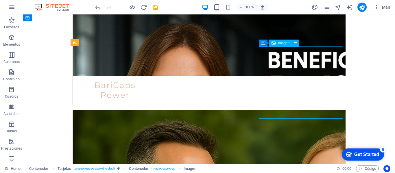
scroll to position [694, 0]
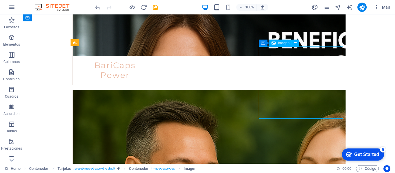
select select "vw"
select select "px"
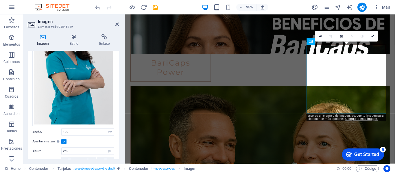
scroll to position [53, 0]
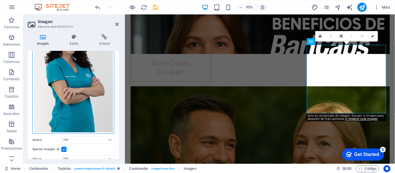
click at [89, 102] on div "Arrastra archivos aquí, haz clic para escoger archivos o selecciona archivos de…" at bounding box center [73, 74] width 82 height 122
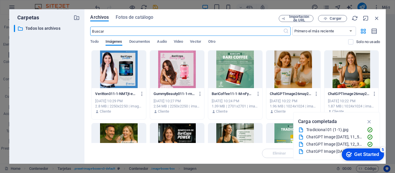
scroll to position [843, 0]
click at [335, 17] on span "Cargar" at bounding box center [336, 18] width 12 height 3
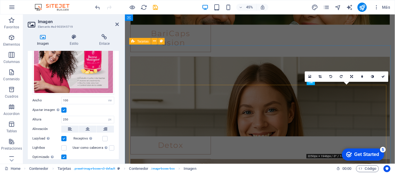
scroll to position [694, 0]
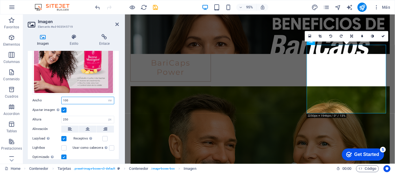
click at [85, 100] on input "100" at bounding box center [88, 100] width 52 height 7
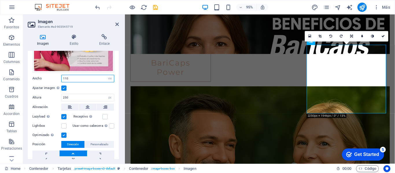
scroll to position [101, 0]
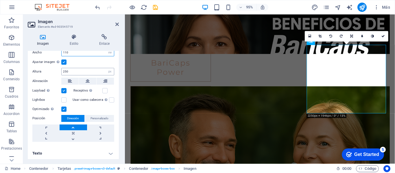
type input "110"
click at [87, 70] on input "250" at bounding box center [88, 71] width 52 height 7
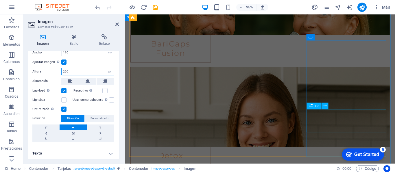
type input "290"
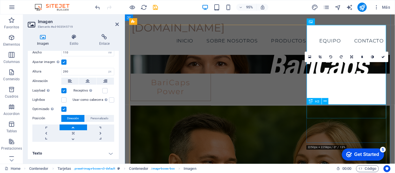
scroll to position [673, 0]
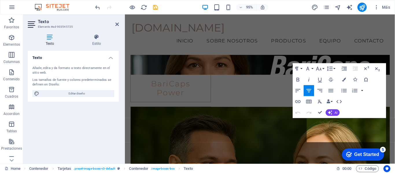
scroll to position [715, 0]
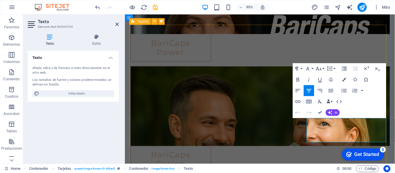
drag, startPoint x: 374, startPoint y: 139, endPoint x: 313, endPoint y: 126, distance: 62.9
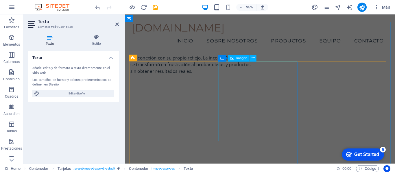
scroll to position [286, 0]
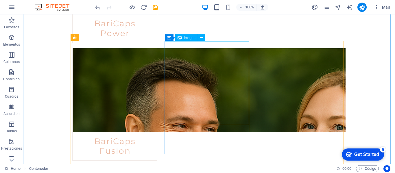
scroll to position [713, 0]
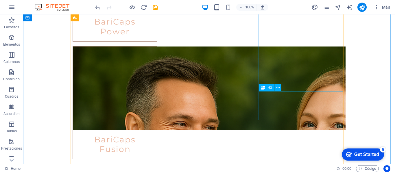
drag, startPoint x: 300, startPoint y: 96, endPoint x: 207, endPoint y: 100, distance: 92.7
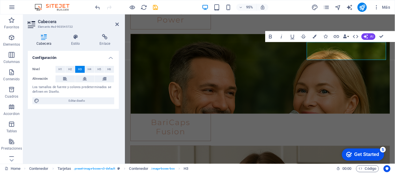
scroll to position [887, 0]
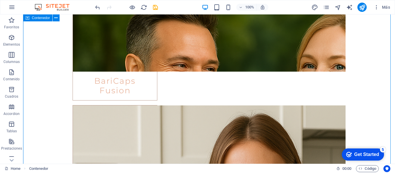
scroll to position [812, 0]
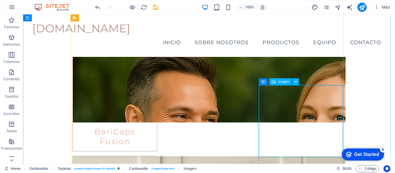
scroll to position [725, 0]
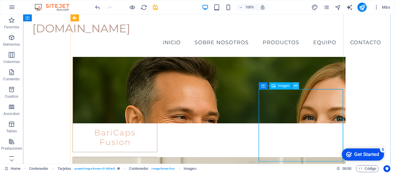
click at [296, 85] on icon at bounding box center [295, 86] width 3 height 6
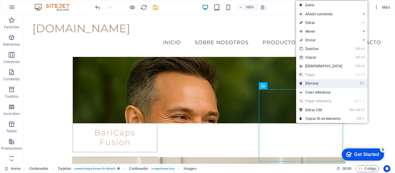
click at [318, 84] on link "⌦ Eliminar" at bounding box center [321, 83] width 50 height 9
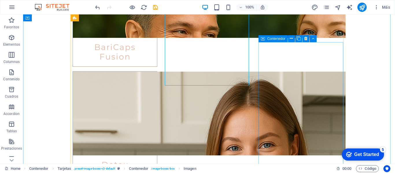
scroll to position [812, 0]
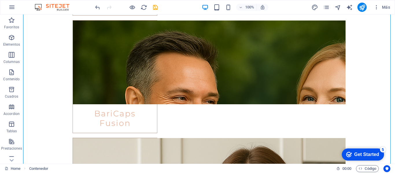
scroll to position [778, 0]
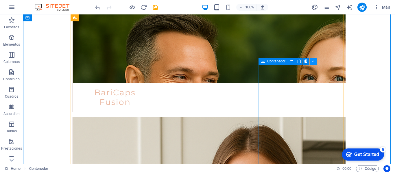
click at [315, 62] on button at bounding box center [313, 61] width 7 height 7
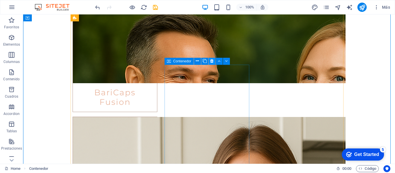
click at [213, 61] on icon at bounding box center [211, 61] width 3 height 6
click at [204, 60] on button at bounding box center [201, 61] width 7 height 7
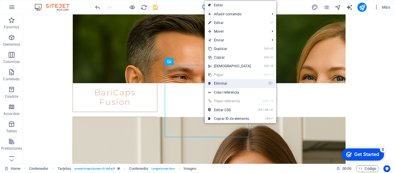
click at [220, 82] on link "⌦ Eliminar" at bounding box center [230, 83] width 50 height 9
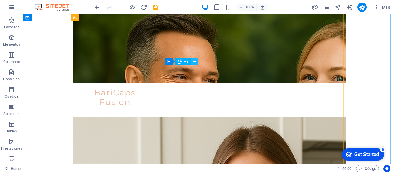
click at [195, 64] on icon at bounding box center [194, 61] width 3 height 6
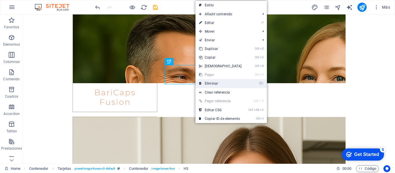
click at [216, 82] on link "⌦ Eliminar" at bounding box center [221, 83] width 50 height 9
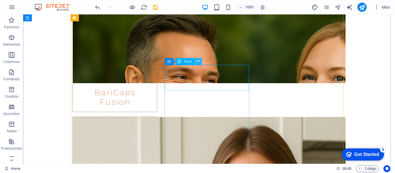
click at [197, 63] on icon at bounding box center [198, 61] width 3 height 6
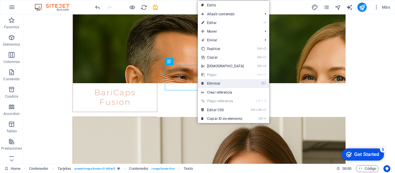
click at [213, 84] on link "⌦ Eliminar" at bounding box center [223, 83] width 50 height 9
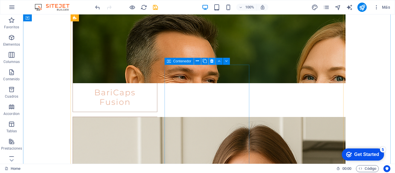
click at [212, 63] on icon at bounding box center [211, 61] width 3 height 6
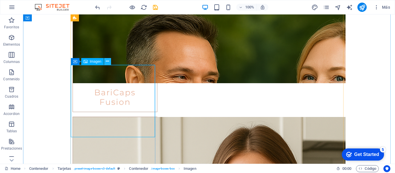
click at [107, 61] on icon at bounding box center [107, 61] width 3 height 6
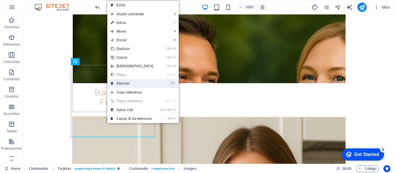
click at [133, 82] on link "⌦ Eliminar" at bounding box center [132, 83] width 50 height 9
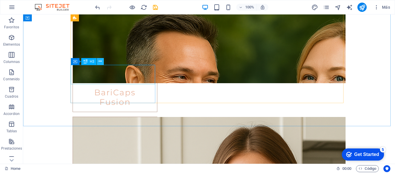
click at [101, 61] on icon at bounding box center [100, 61] width 3 height 6
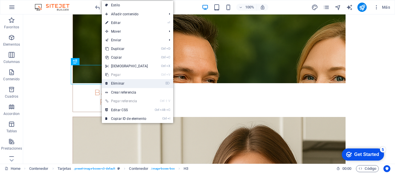
click at [127, 85] on link "⌦ Eliminar" at bounding box center [127, 83] width 50 height 9
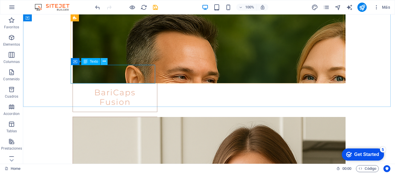
click at [104, 61] on icon at bounding box center [104, 61] width 3 height 6
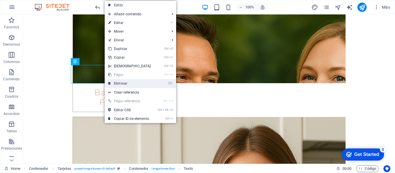
click at [120, 82] on link "⌦ Eliminar" at bounding box center [130, 83] width 50 height 9
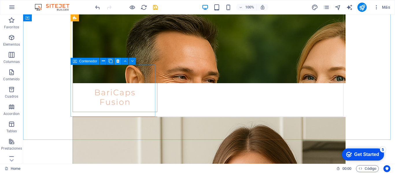
click at [118, 61] on icon at bounding box center [117, 61] width 3 height 6
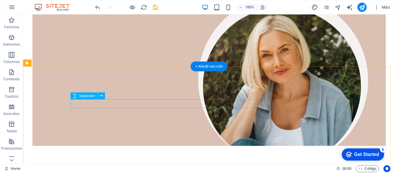
scroll to position [0, 0]
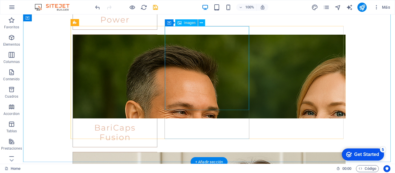
scroll to position [752, 0]
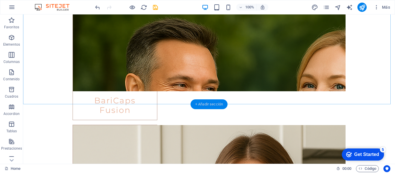
click at [214, 106] on div "+ Añadir sección" at bounding box center [209, 105] width 37 height 10
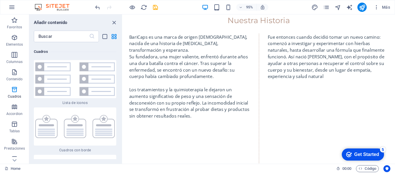
scroll to position [3120, 0]
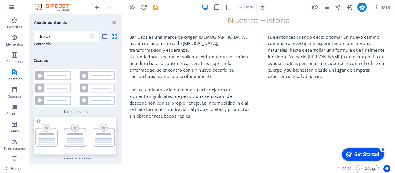
click at [82, 132] on img at bounding box center [75, 135] width 80 height 23
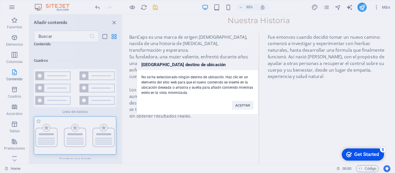
click at [73, 135] on div "[GEOGRAPHIC_DATA] destino de ubicación No se ha seleccionado ningún destino de …" at bounding box center [197, 86] width 395 height 173
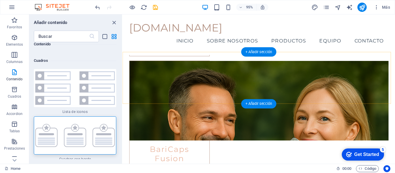
scroll to position [710, 0]
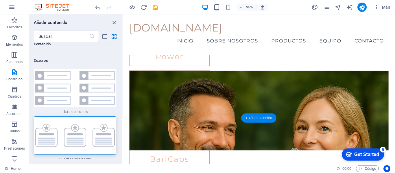
drag, startPoint x: 257, startPoint y: 118, endPoint x: 142, endPoint y: 109, distance: 116.2
click at [257, 118] on div "+ Añadir sección" at bounding box center [258, 118] width 35 height 9
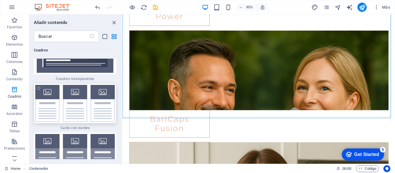
scroll to position [3468, 0]
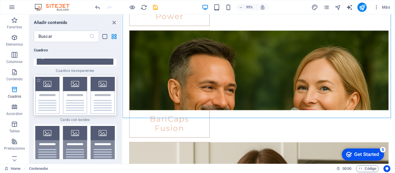
click at [85, 97] on img at bounding box center [75, 95] width 80 height 37
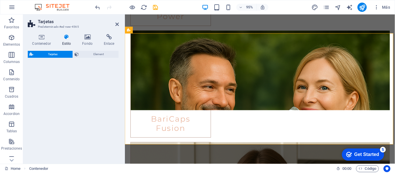
scroll to position [842, 0]
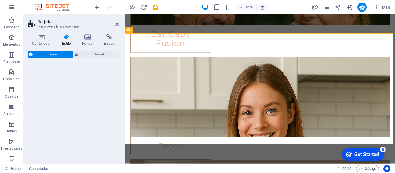
select select "rem"
select select "preset-image-boxes-v3-border"
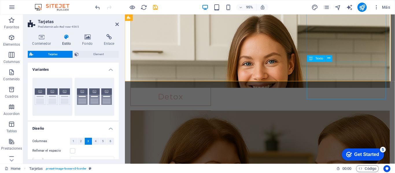
scroll to position [900, 0]
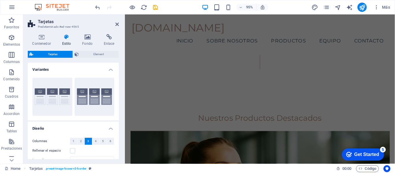
scroll to position [0, 0]
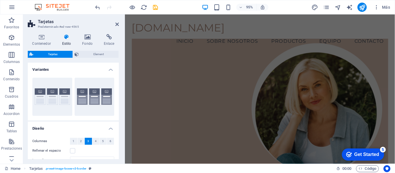
drag, startPoint x: 407, startPoint y: 138, endPoint x: 509, endPoint y: 24, distance: 153.5
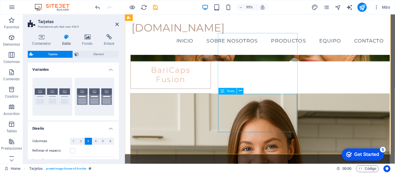
scroll to position [767, 0]
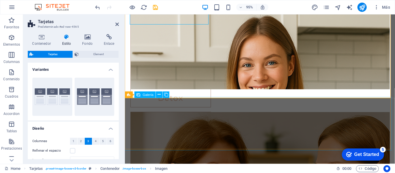
scroll to position [925, 0]
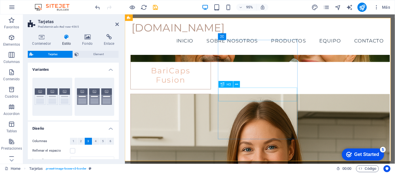
scroll to position [796, 0]
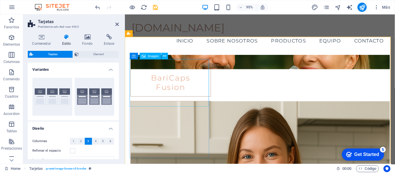
click at [156, 56] on span "Imagen" at bounding box center [153, 56] width 11 height 3
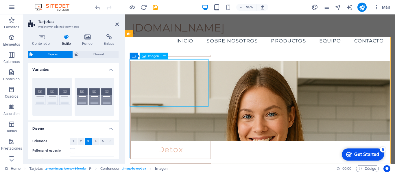
select select "%"
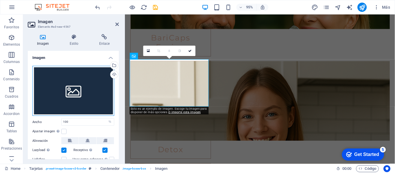
click at [81, 88] on div "Arrastra archivos aquí, haz clic para escoger archivos o selecciona archivos de…" at bounding box center [73, 91] width 82 height 50
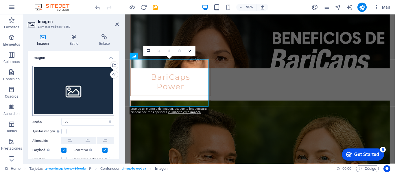
scroll to position [987, 0]
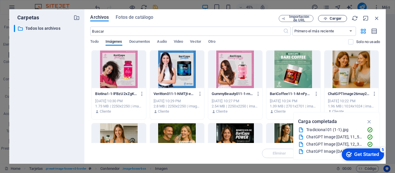
click at [327, 17] on icon "button" at bounding box center [326, 19] width 4 height 4
click at [377, 18] on icon "button" at bounding box center [377, 18] width 6 height 6
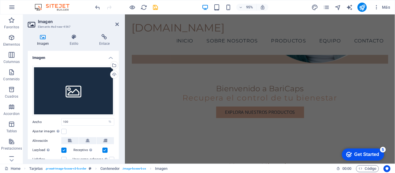
scroll to position [0, 0]
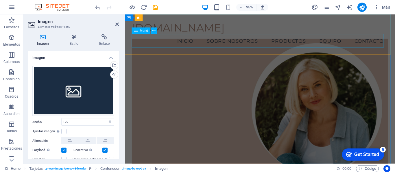
click at [337, 44] on nav "Inicio Sobre nosotros Productos Equipo Contacto" at bounding box center [267, 42] width 270 height 14
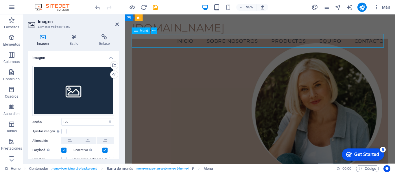
click at [395, 43] on div "[DOMAIN_NAME] Menu Inicio Sobre nosotros Productos Equipo Contacto" at bounding box center [267, 35] width 284 height 43
click at [340, 40] on nav "Inicio Sobre nosotros Productos Equipo Contacto" at bounding box center [267, 42] width 270 height 14
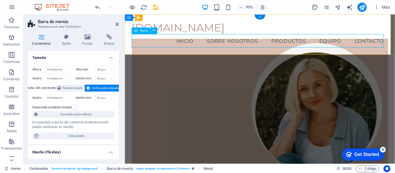
click at [340, 40] on nav "Inicio Sobre nosotros Productos Equipo Contacto" at bounding box center [267, 42] width 270 height 14
select select
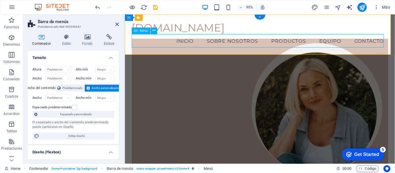
select select
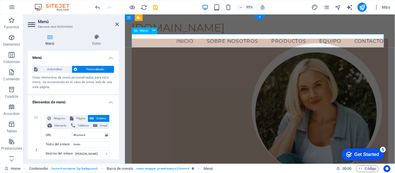
click at [343, 41] on nav "Inicio Sobre nosotros Productos Equipo Contacto" at bounding box center [267, 42] width 270 height 14
click at [334, 41] on nav "Inicio Sobre nosotros Productos Equipo Contacto" at bounding box center [267, 42] width 270 height 14
click at [321, 42] on nav "Inicio Sobre nosotros Productos Equipo Contacto" at bounding box center [267, 42] width 270 height 14
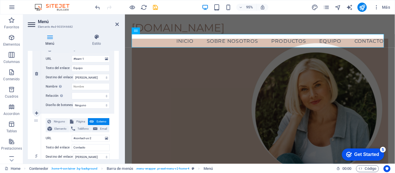
scroll to position [318, 0]
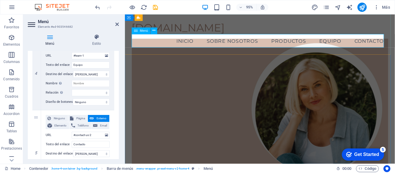
click at [347, 42] on nav "Inicio Sobre nosotros Productos Equipo Contacto" at bounding box center [267, 42] width 270 height 14
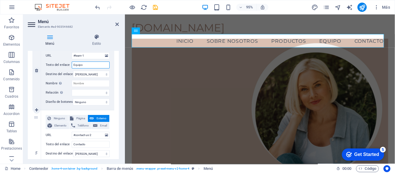
click at [97, 64] on input "Equipo" at bounding box center [91, 65] width 38 height 7
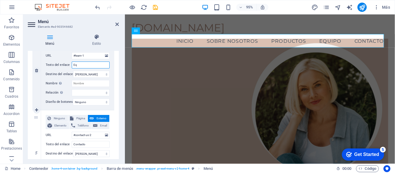
type input "E"
select select
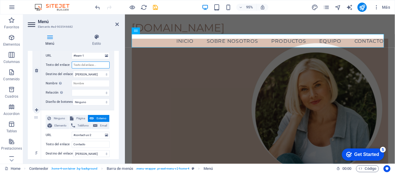
select select
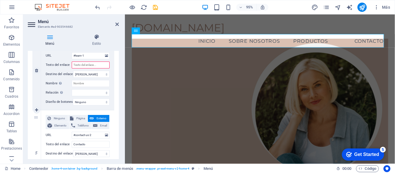
type input "T"
select select
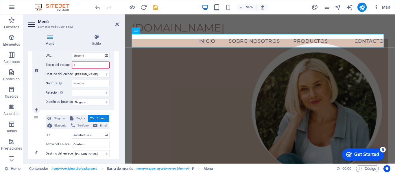
select select
type input "Test"
select select
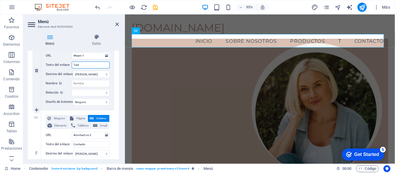
select select
type input "Testimonio"
select select
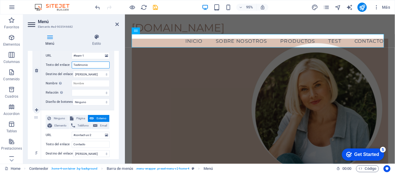
select select
type input "Testimonios"
select select
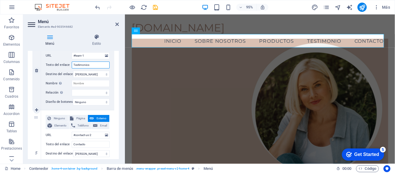
select select
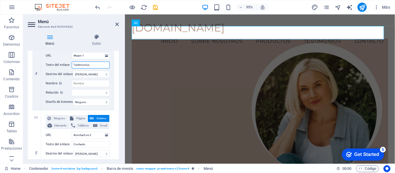
scroll to position [138, 0]
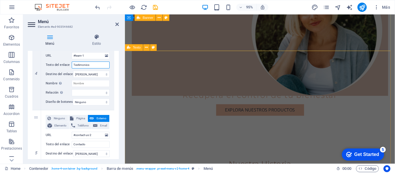
type input "Testimonios"
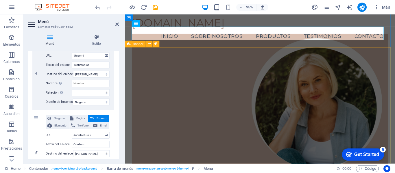
scroll to position [0, 0]
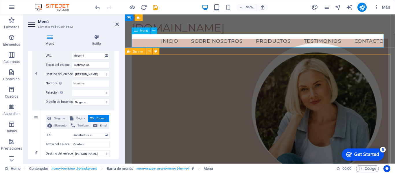
click at [232, 41] on nav "Inicio Sobre nosotros Productos Testimonios Contacto" at bounding box center [267, 42] width 270 height 14
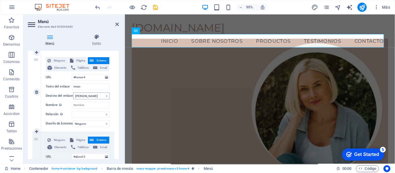
scroll to position [116, 0]
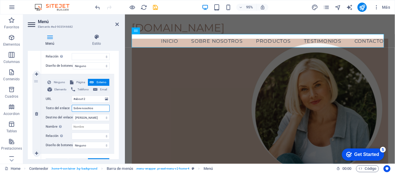
click at [102, 109] on input "Sobre nosotros" at bounding box center [91, 108] width 38 height 7
type input "So"
select select
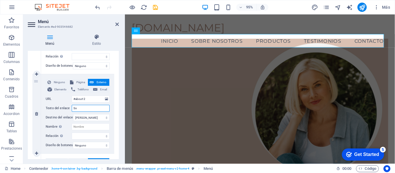
select select
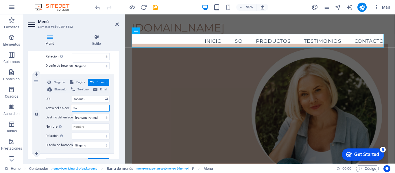
type input "S"
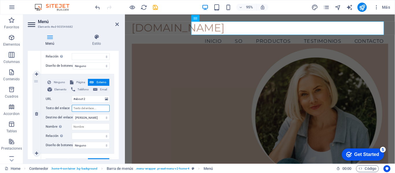
select select
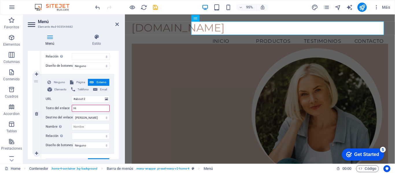
type input "His"
select select
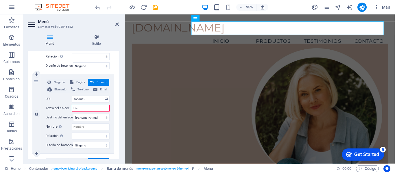
select select
type input "Hist"
select select
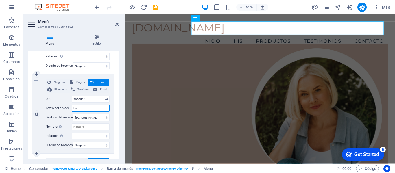
select select
type input "Histotia"
select select
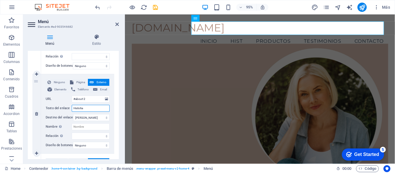
select select
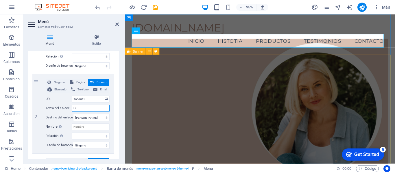
type input "H"
select select
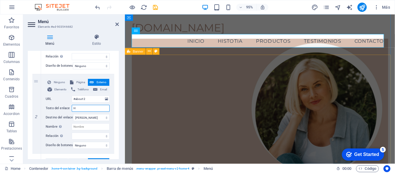
select select
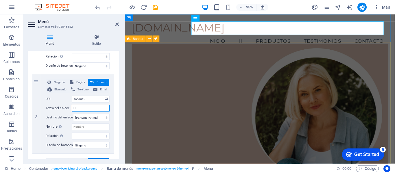
type input "Hi"
select select
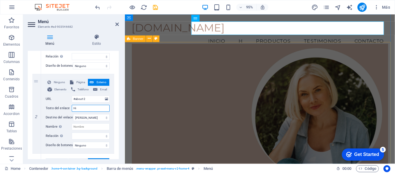
select select
type input "Historias"
select select
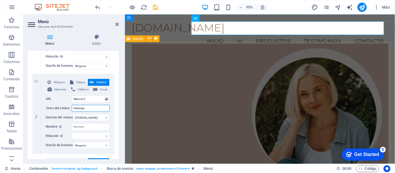
select select
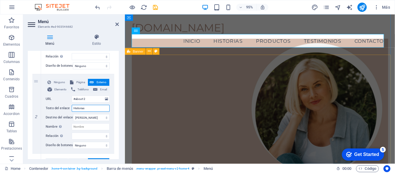
type input "Historia"
select select
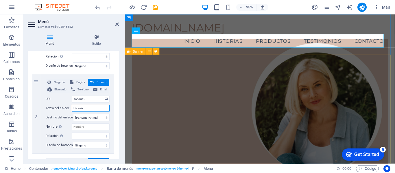
select select
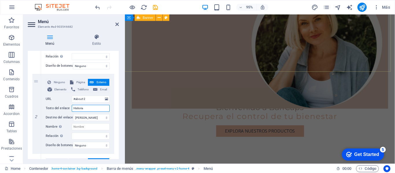
type input "Historia"
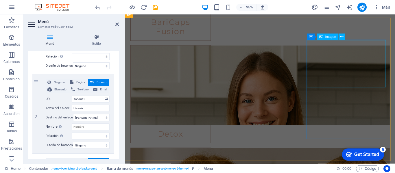
scroll to position [868, 0]
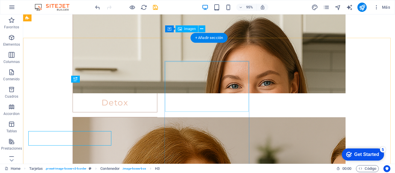
scroll to position [848, 0]
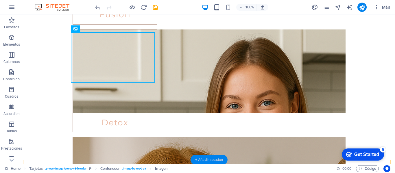
click at [213, 159] on div "+ Añadir sección" at bounding box center [209, 160] width 37 height 10
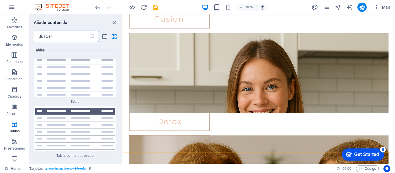
scroll to position [4191, 0]
